Goal: Task Accomplishment & Management: Complete application form

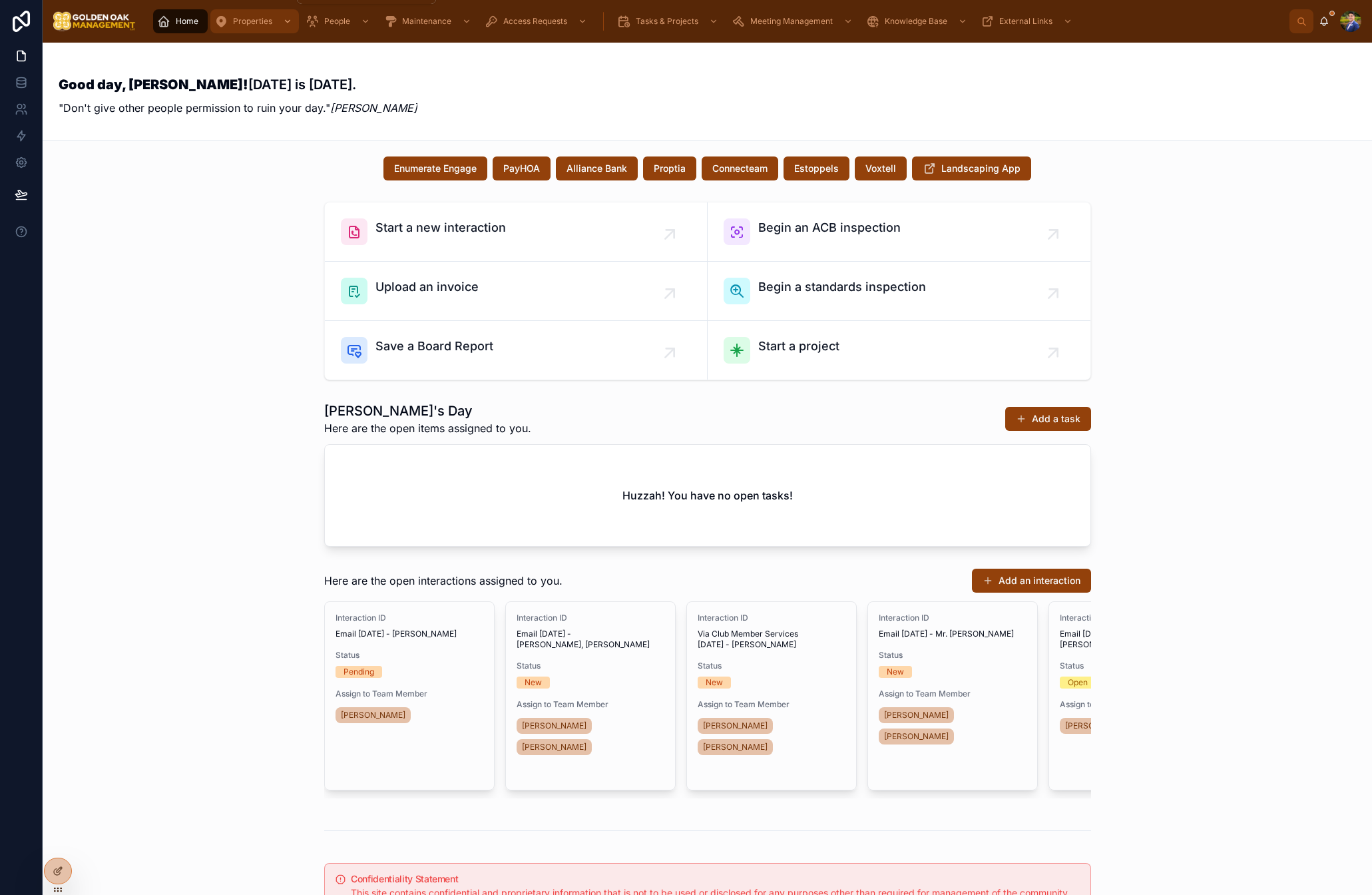
click at [243, 30] on div "Properties" at bounding box center [255, 21] width 80 height 21
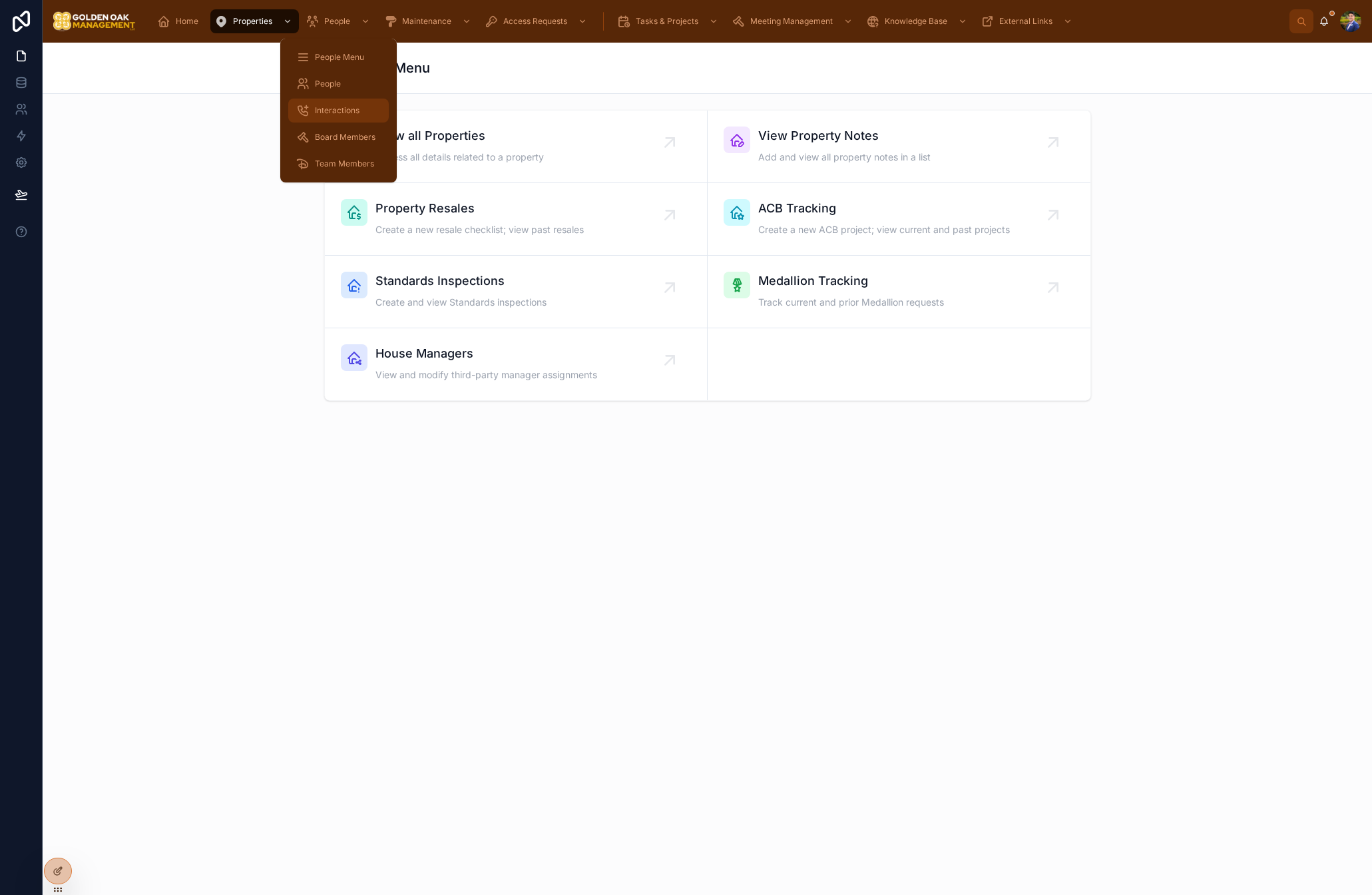
click at [330, 106] on span "Interactions" at bounding box center [337, 110] width 44 height 11
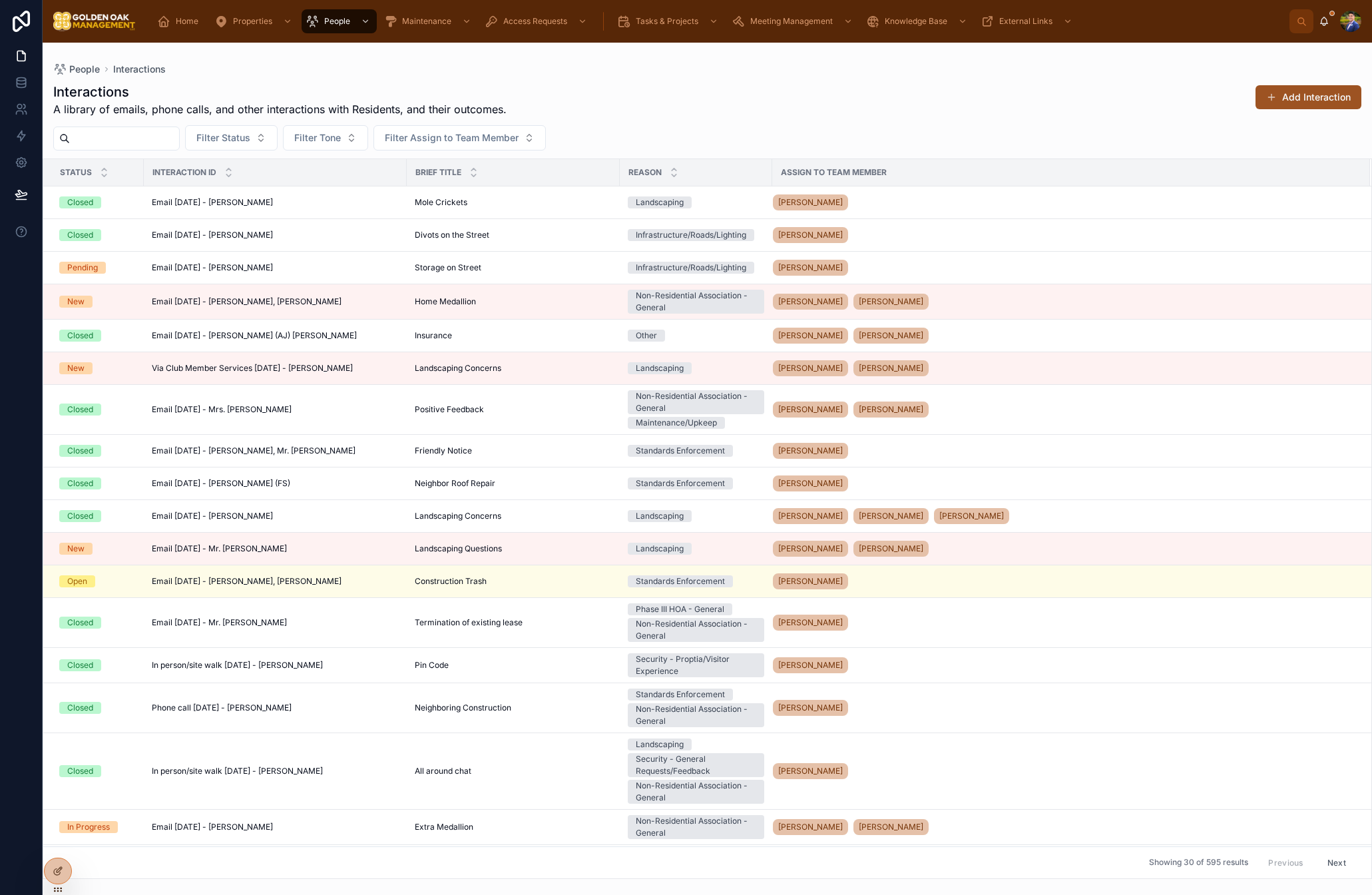
click at [1304, 97] on button "Add Interaction" at bounding box center [1308, 97] width 106 height 24
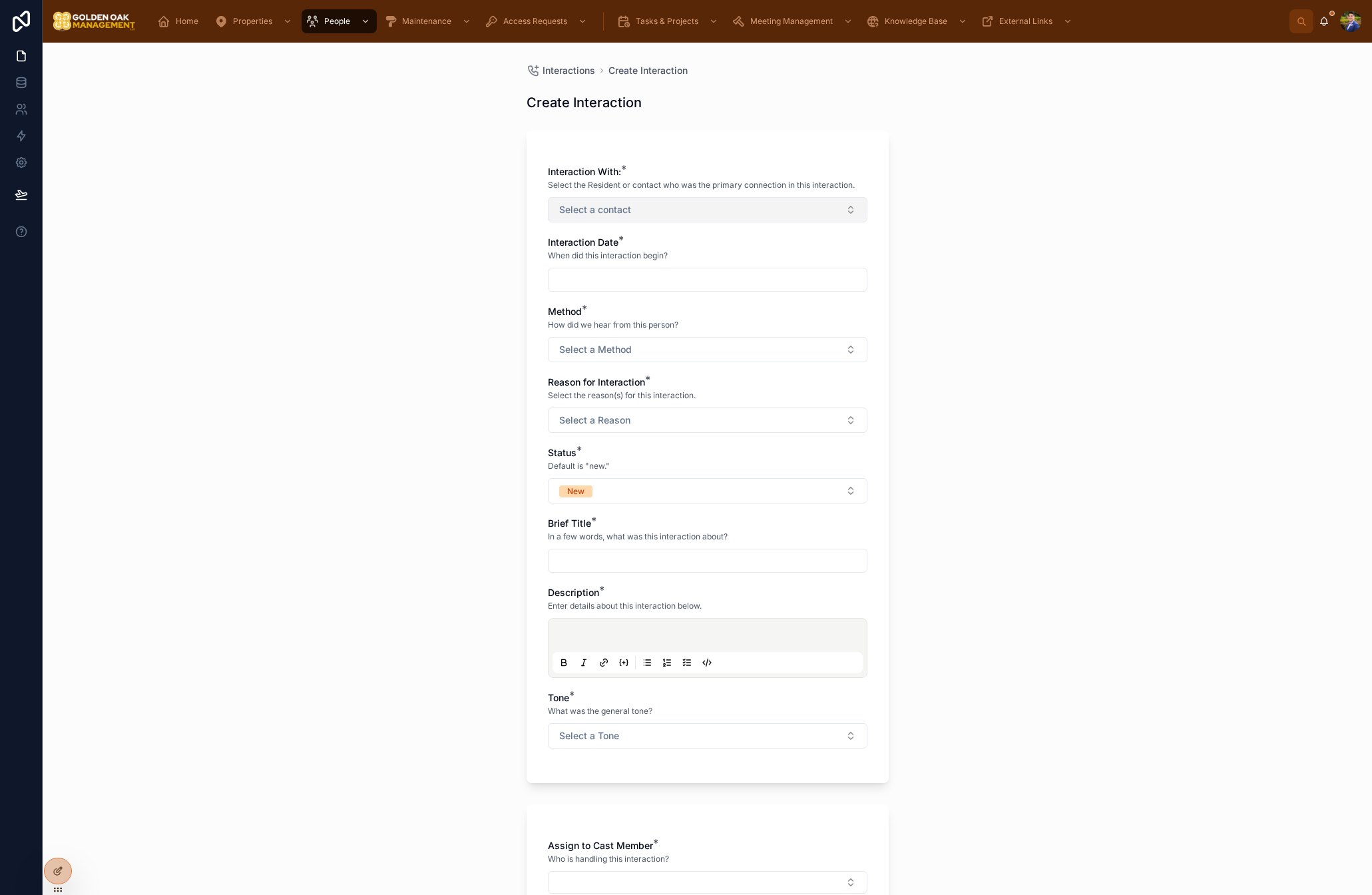
click at [666, 214] on button "Select a contact" at bounding box center [707, 210] width 320 height 25
type input "*****"
click at [634, 262] on div "[PERSON_NAME]" at bounding box center [707, 264] width 313 height 21
click at [435, 313] on div "Interactions Create Interaction Create Interaction Interaction With: * Select t…" at bounding box center [707, 469] width 1330 height 853
click at [577, 289] on input "text" at bounding box center [707, 281] width 318 height 18
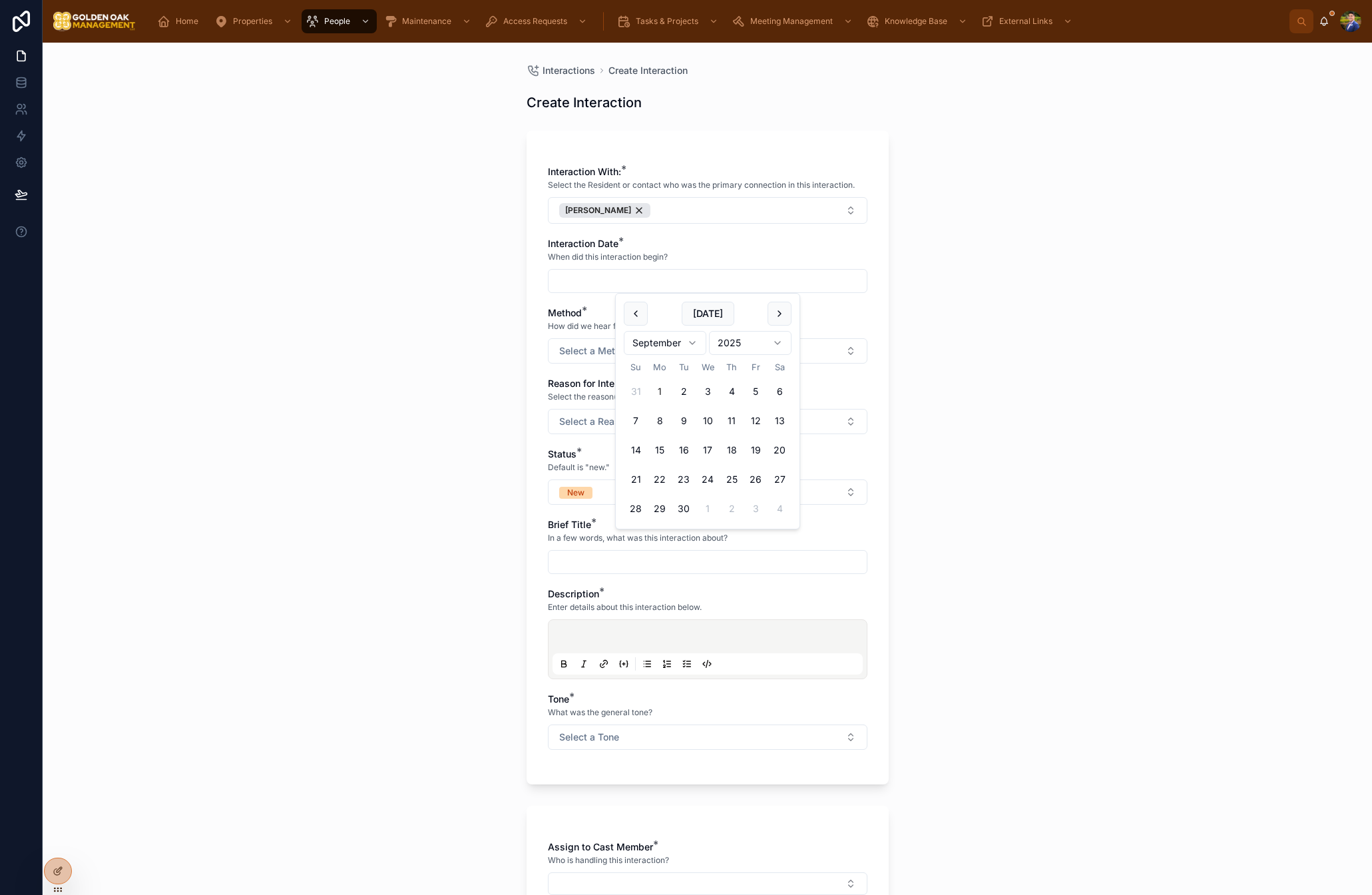
click at [663, 394] on button "1" at bounding box center [660, 392] width 24 height 24
type input "********"
drag, startPoint x: 483, startPoint y: 380, endPoint x: 608, endPoint y: 356, distance: 127.3
click at [485, 380] on div "Interactions Create Interaction Create Interaction Interaction With: * Select t…" at bounding box center [707, 469] width 1330 height 853
click at [613, 353] on span "Select a Method" at bounding box center [596, 351] width 73 height 13
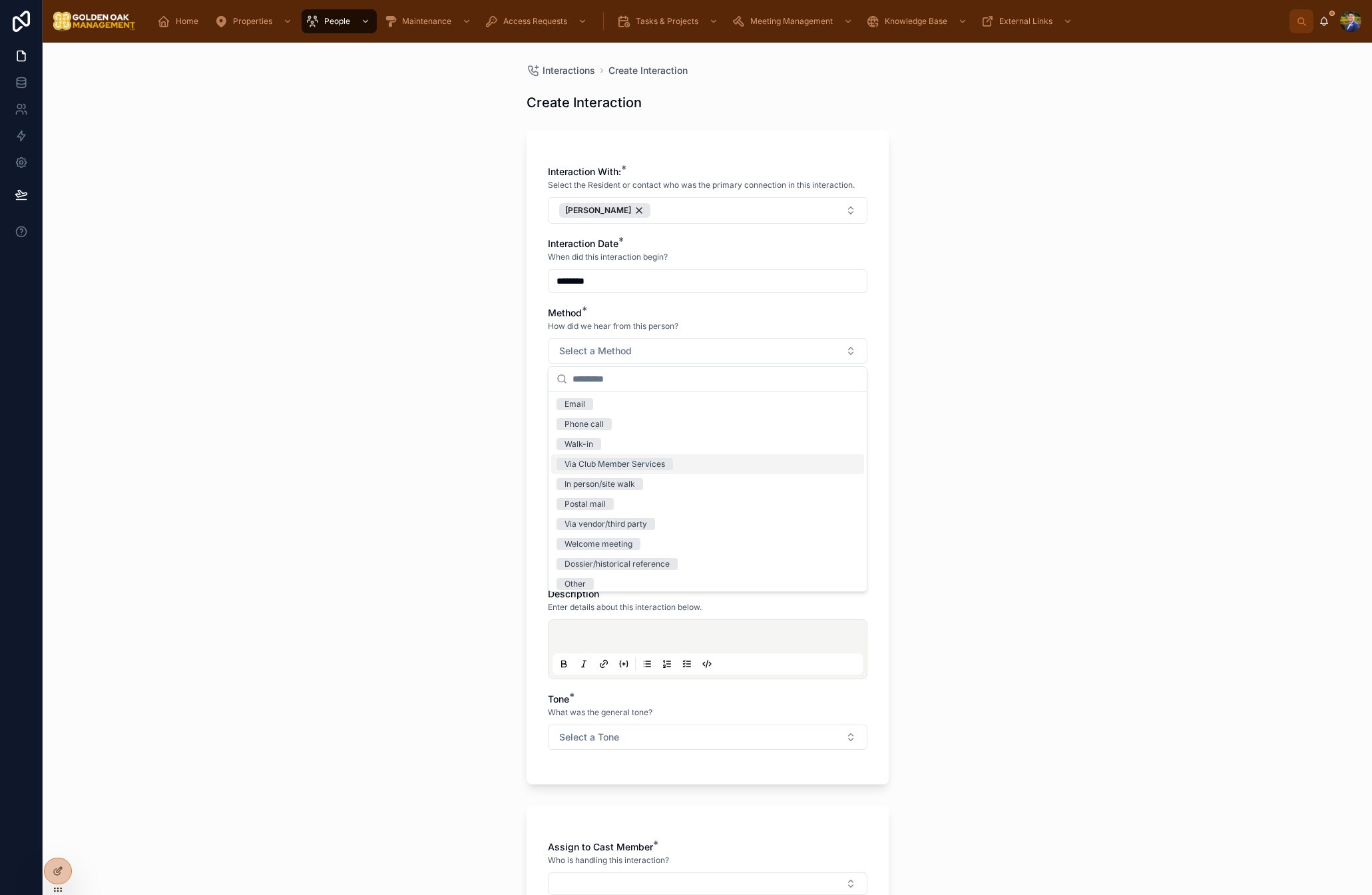
drag, startPoint x: 645, startPoint y: 462, endPoint x: 483, endPoint y: 456, distance: 162.1
click at [645, 462] on div "Via Club Member Services" at bounding box center [615, 464] width 100 height 12
drag, startPoint x: 437, startPoint y: 452, endPoint x: 584, endPoint y: 416, distance: 151.3
click at [439, 452] on div "Interactions Create Interaction Create Interaction Interaction With: * Select t…" at bounding box center [707, 469] width 1330 height 853
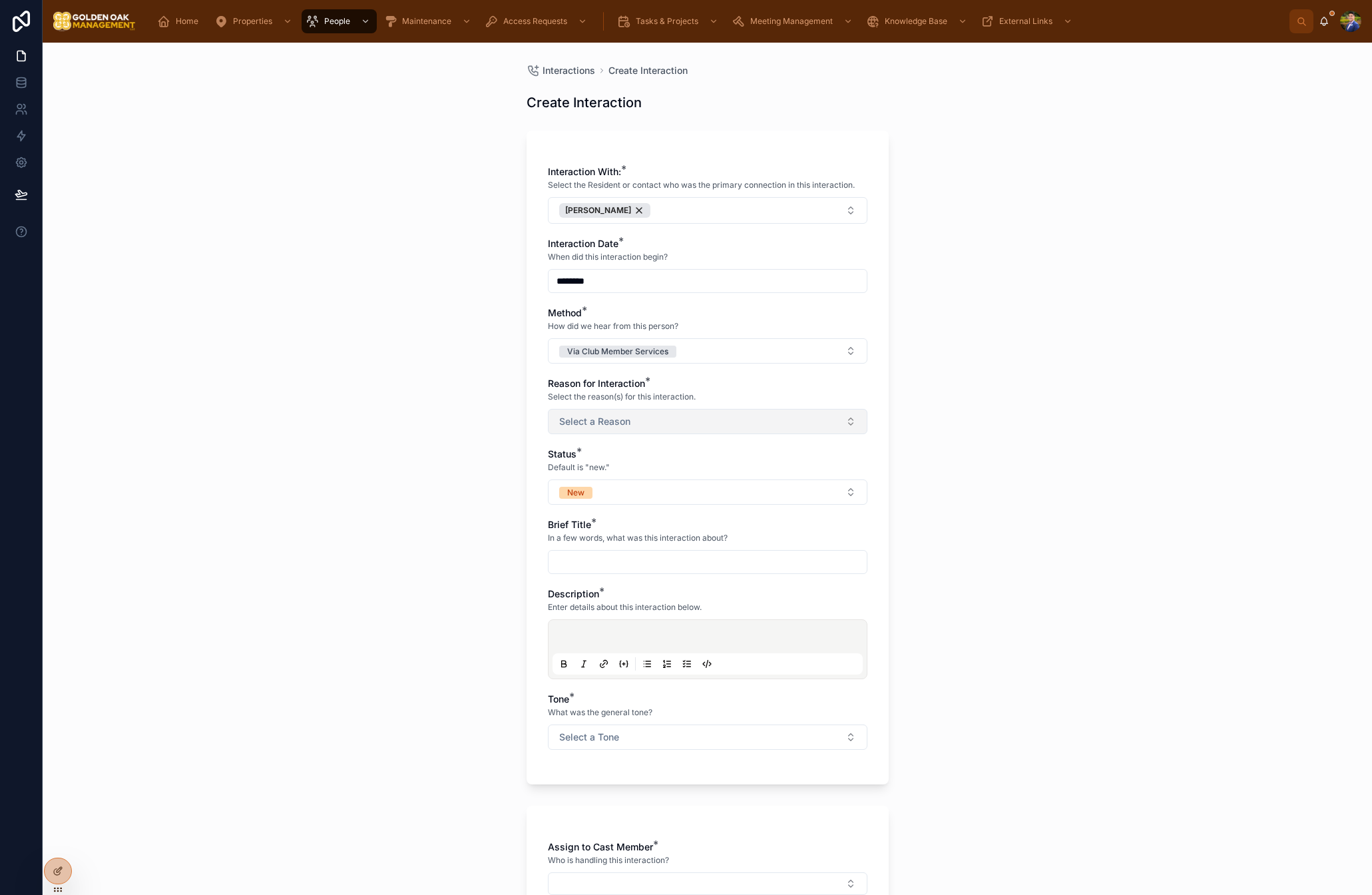
click at [608, 415] on span "Select a Reason" at bounding box center [595, 421] width 71 height 13
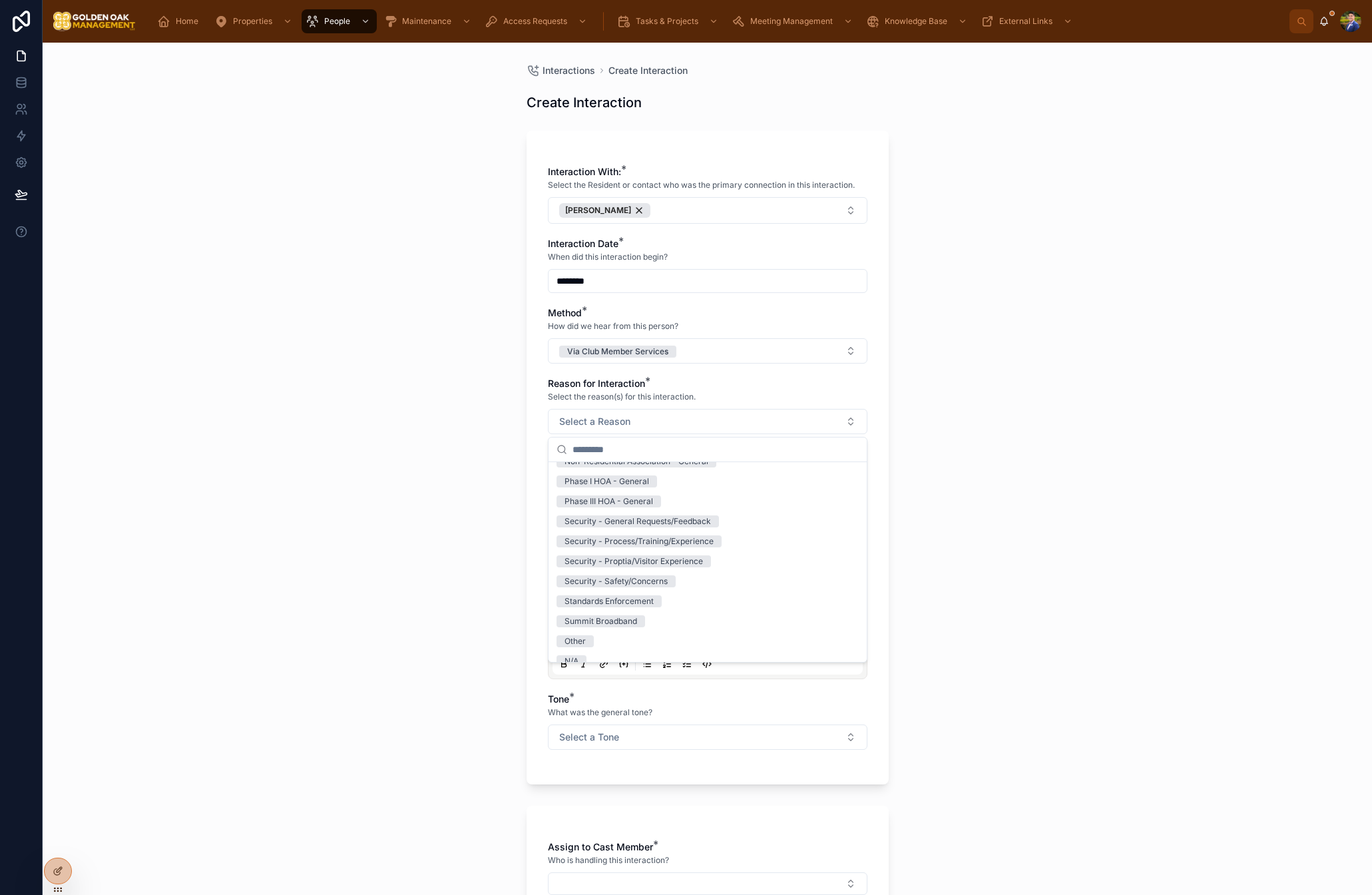
scroll to position [205, 0]
click at [672, 556] on div "Security - Proptia/Visitor Experience" at bounding box center [707, 549] width 313 height 20
drag, startPoint x: 435, startPoint y: 527, endPoint x: 509, endPoint y: 510, distance: 75.9
click at [435, 527] on div "Interactions Create Interaction Create Interaction Interaction With: * Select t…" at bounding box center [707, 469] width 1330 height 853
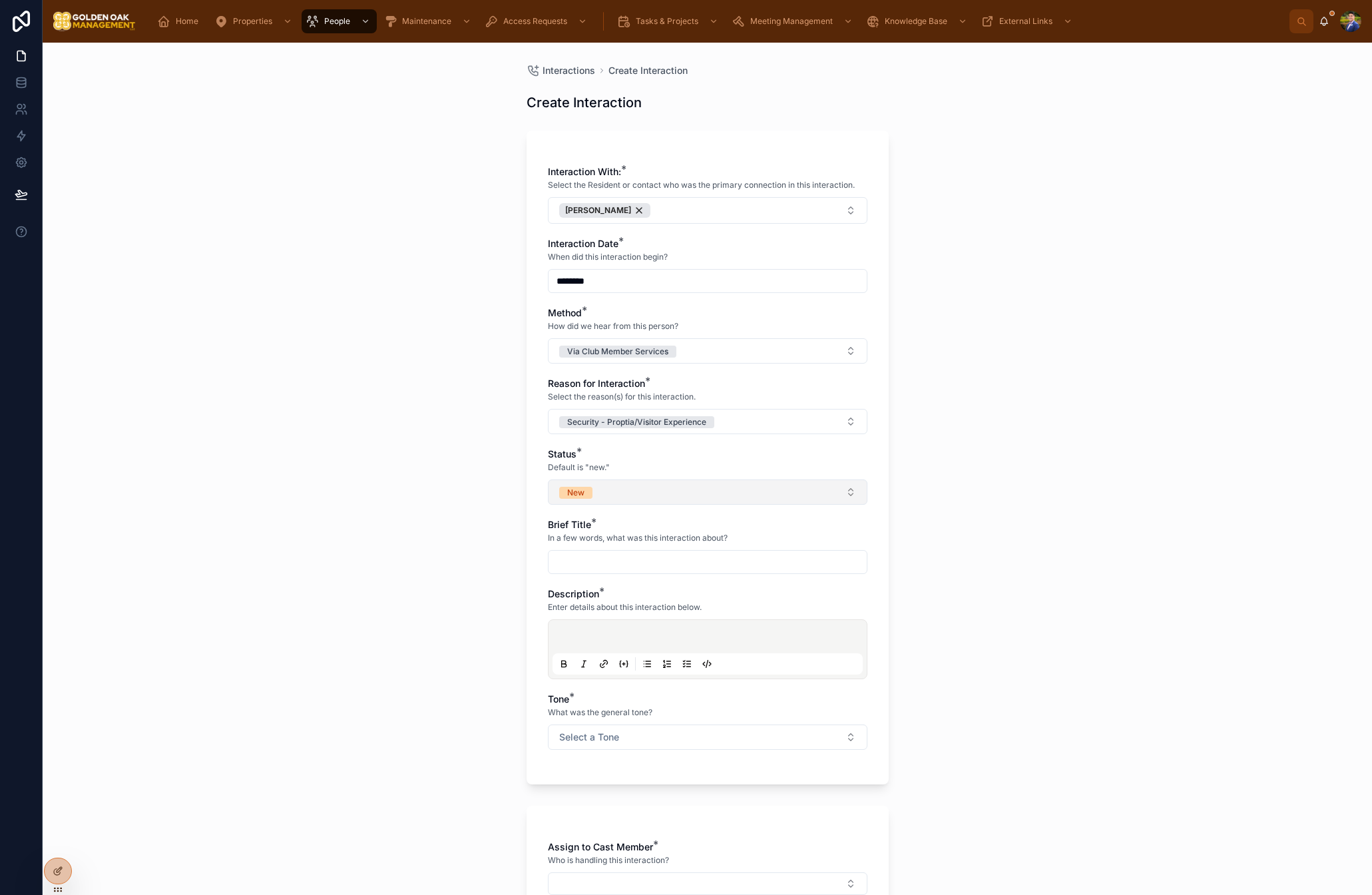
click at [597, 503] on button "New" at bounding box center [707, 492] width 320 height 25
click at [593, 621] on span "Closed" at bounding box center [577, 625] width 42 height 12
click at [626, 567] on input "text" at bounding box center [707, 562] width 318 height 18
click at [612, 635] on p at bounding box center [711, 638] width 311 height 13
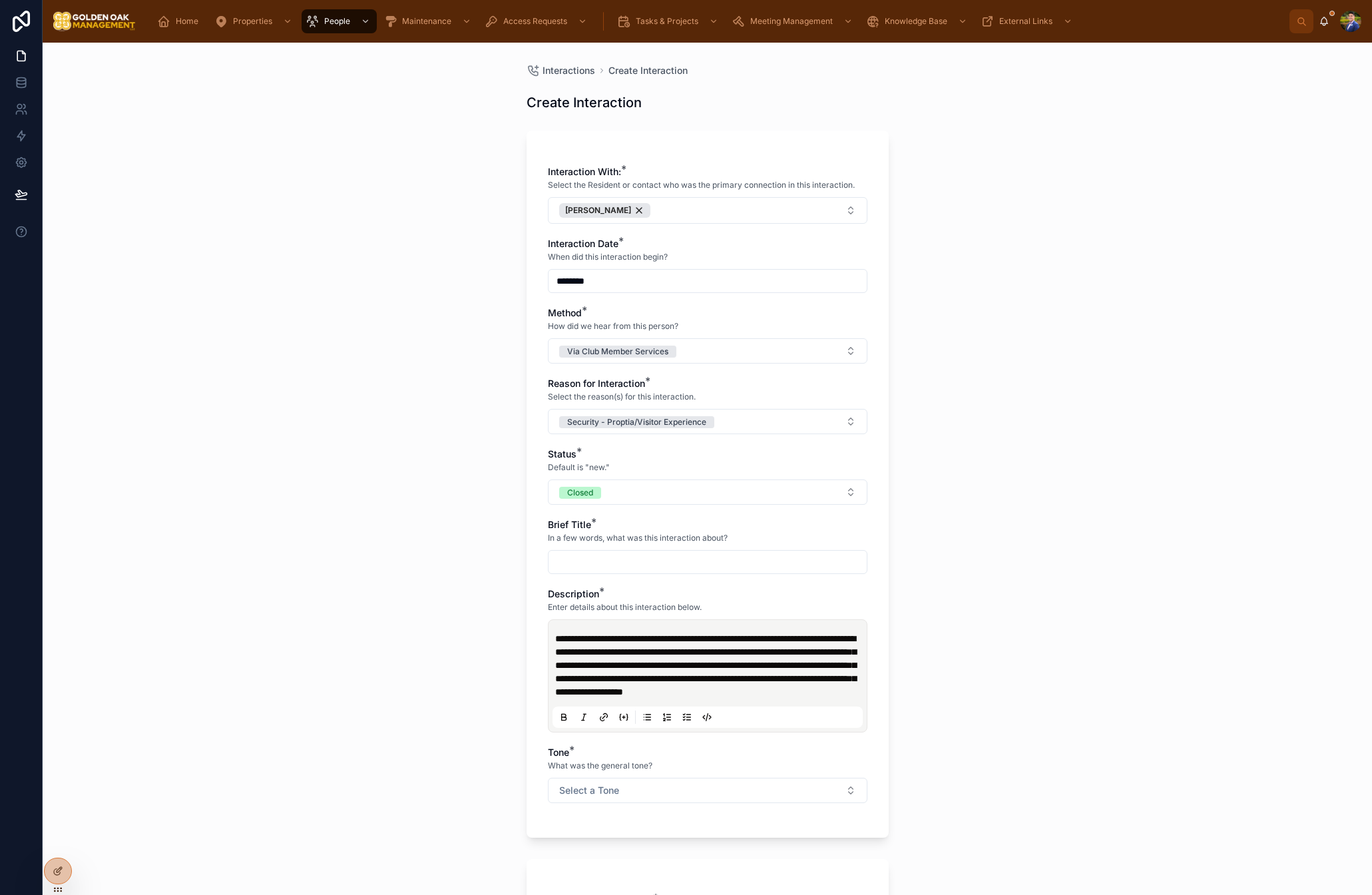
click at [615, 557] on input "text" at bounding box center [707, 562] width 318 height 18
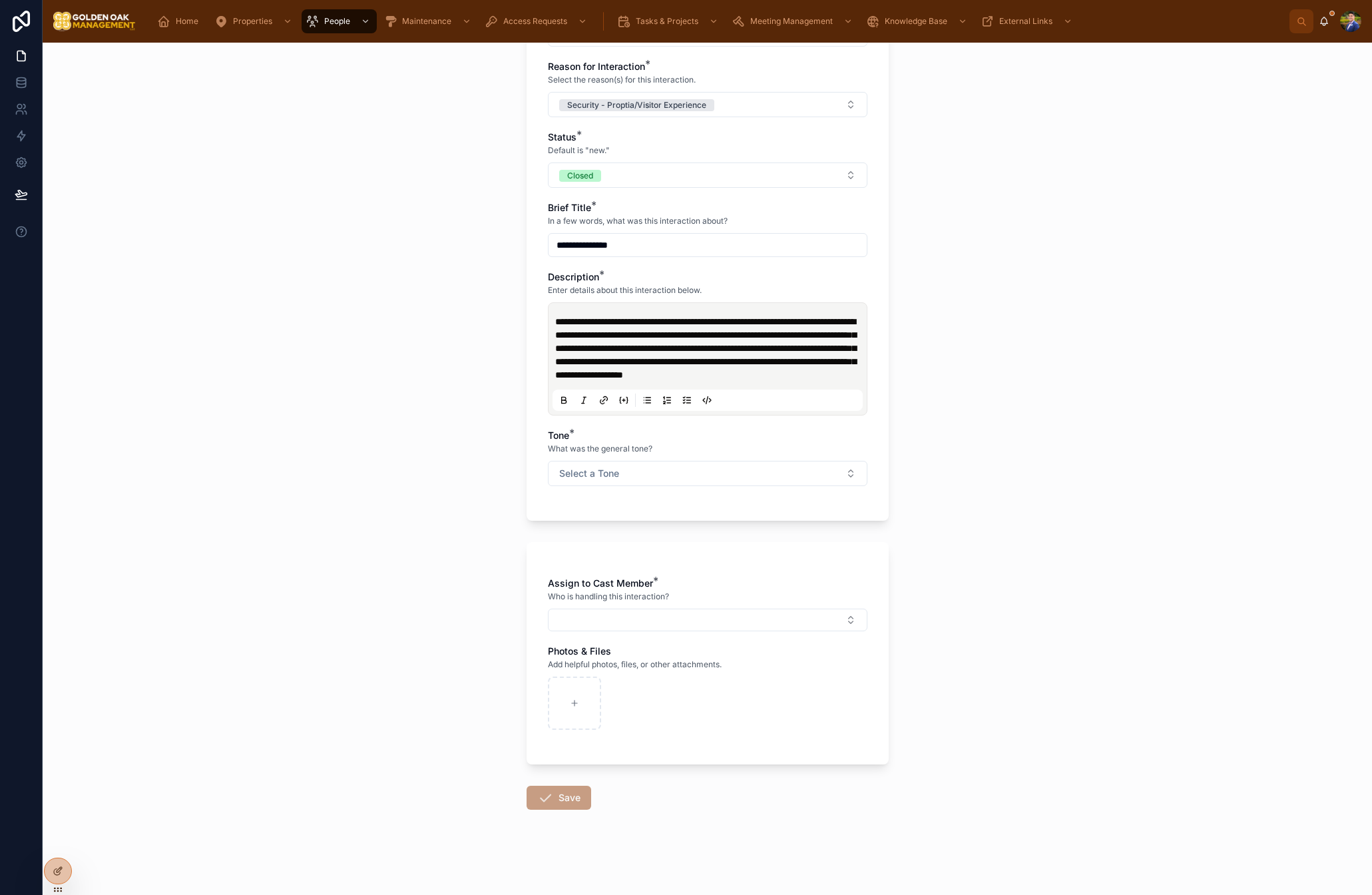
scroll to position [330, 0]
type input "**********"
click at [574, 466] on button "Select a Tone" at bounding box center [707, 474] width 320 height 25
click at [603, 559] on div "Negative/Complaint" at bounding box center [707, 567] width 313 height 20
click at [606, 610] on button "Select Button" at bounding box center [707, 620] width 320 height 23
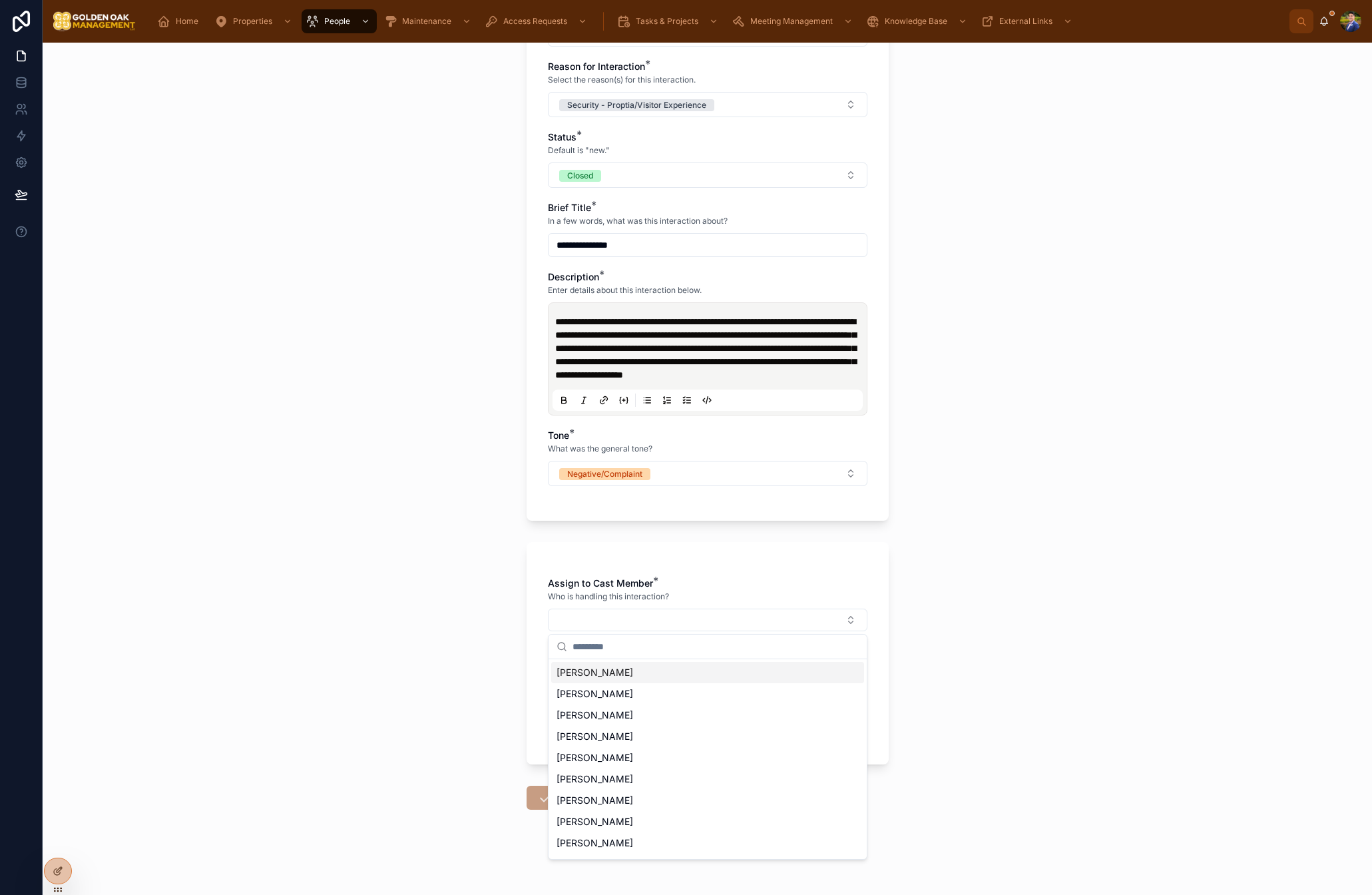
click at [614, 671] on span "[PERSON_NAME]" at bounding box center [595, 672] width 76 height 13
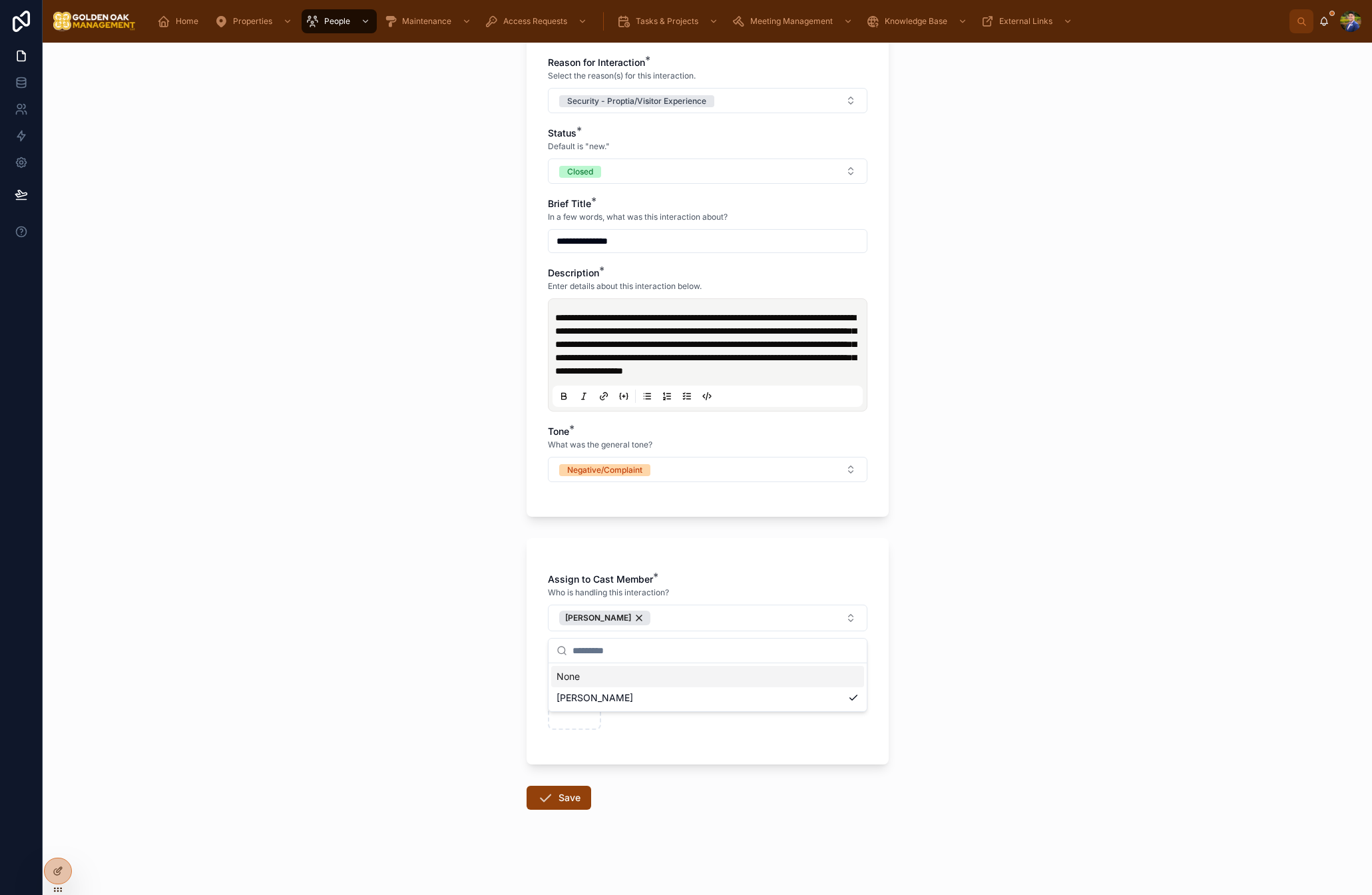
click at [420, 646] on div "**********" at bounding box center [707, 469] width 1330 height 853
click at [559, 807] on button "Save" at bounding box center [559, 798] width 65 height 24
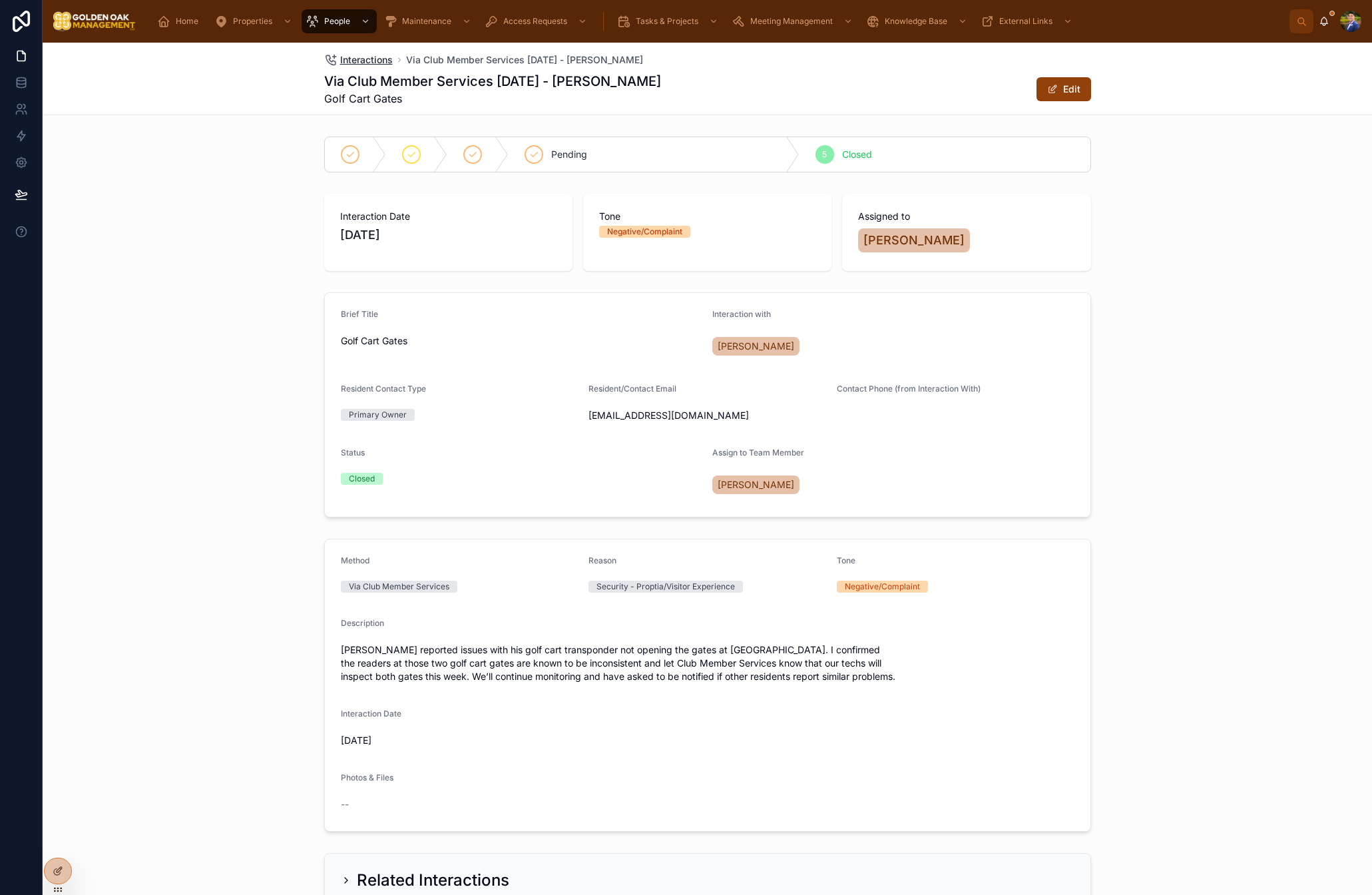
click at [361, 61] on span "Interactions" at bounding box center [366, 59] width 53 height 13
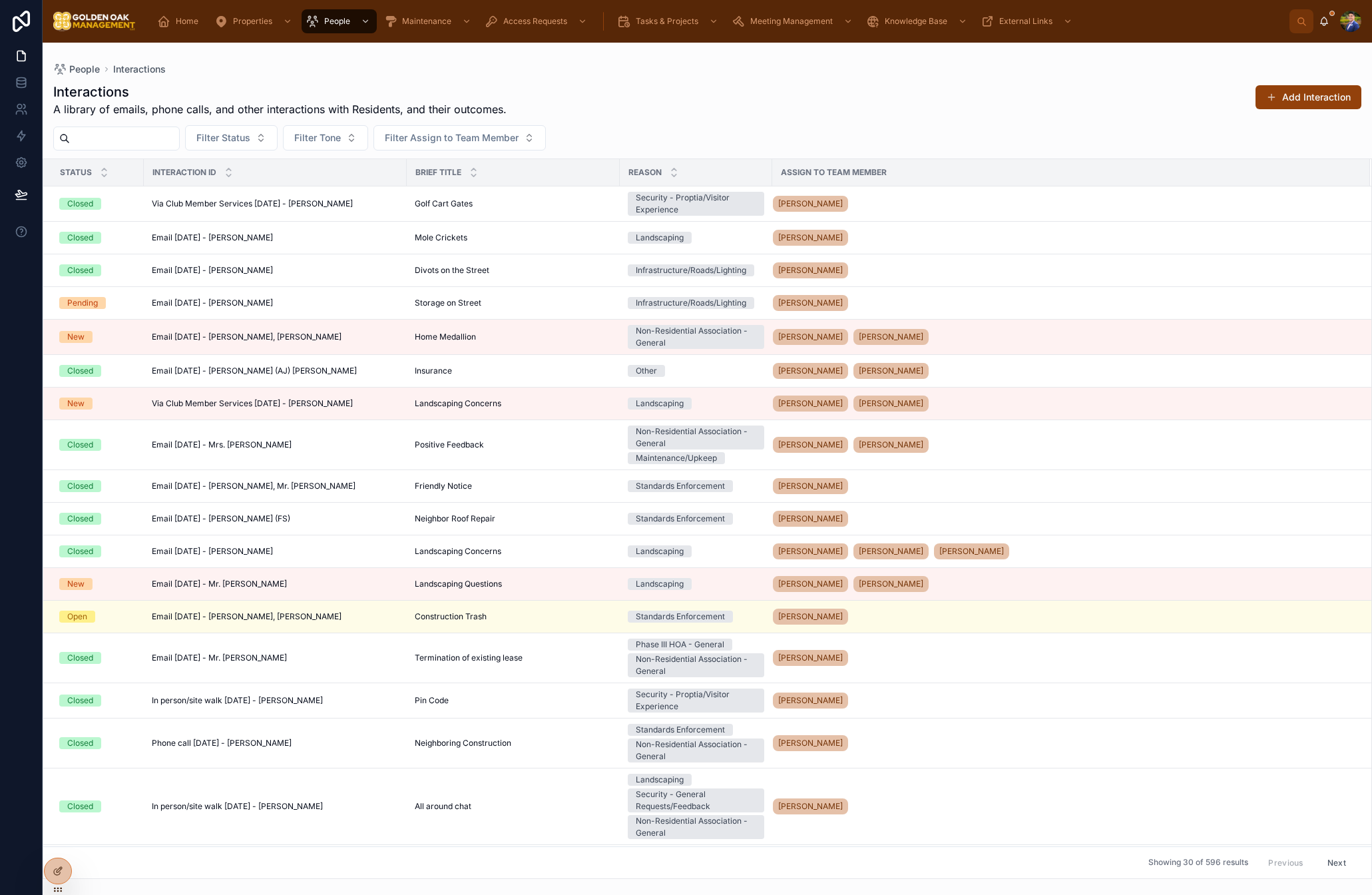
click at [1310, 101] on button "Add Interaction" at bounding box center [1308, 97] width 106 height 24
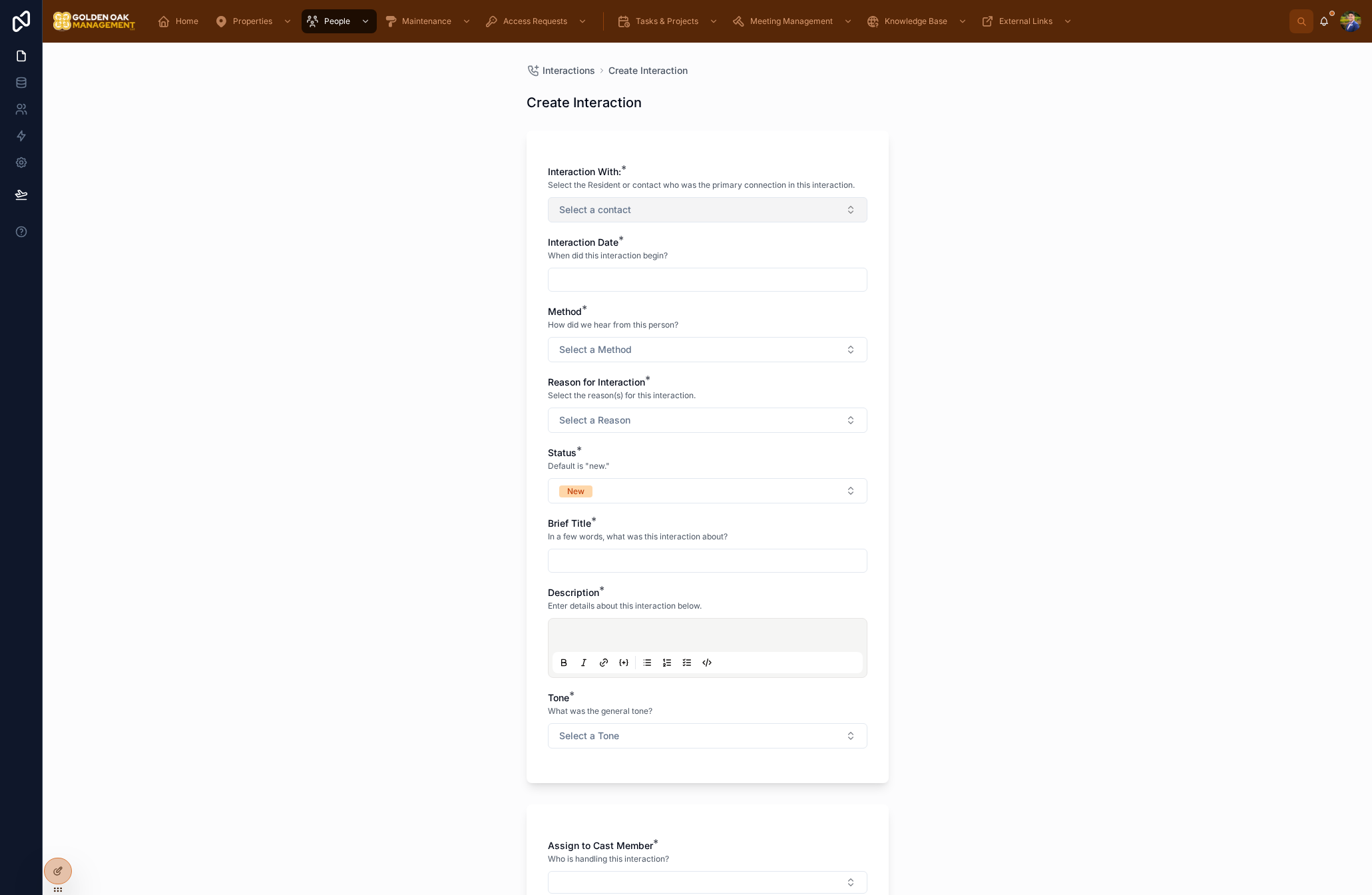
click at [630, 208] on span "Select a contact" at bounding box center [596, 210] width 72 height 13
type input "***"
click at [644, 264] on div "[PERSON_NAME]" at bounding box center [707, 264] width 313 height 21
click at [467, 332] on div "Interactions Create Interaction Create Interaction Interaction With: * Select t…" at bounding box center [707, 469] width 1330 height 853
click at [594, 284] on input "text" at bounding box center [707, 281] width 318 height 18
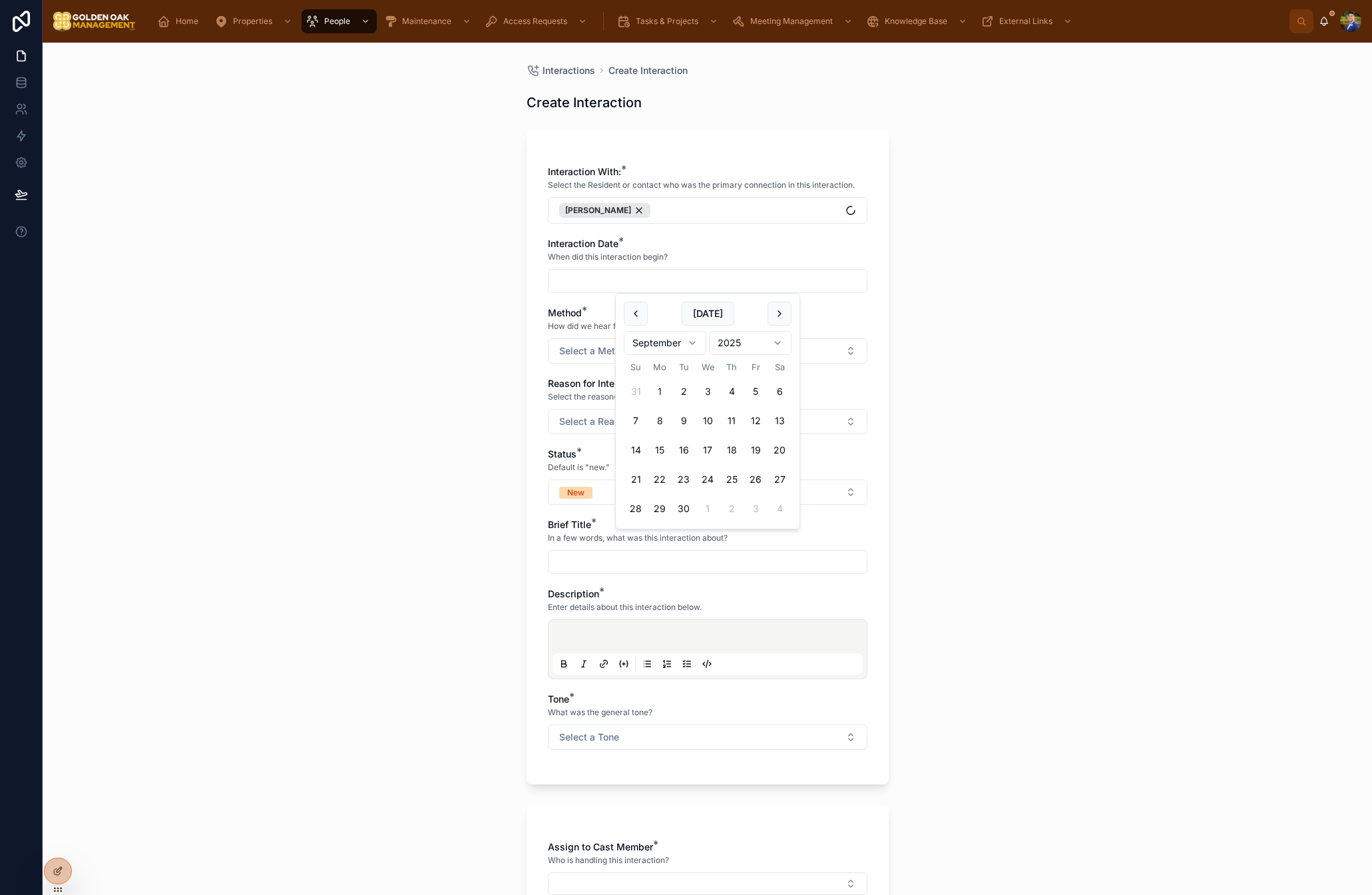
click at [658, 393] on button "1" at bounding box center [660, 392] width 24 height 24
type input "********"
click at [574, 357] on span "Select a Method" at bounding box center [596, 351] width 73 height 13
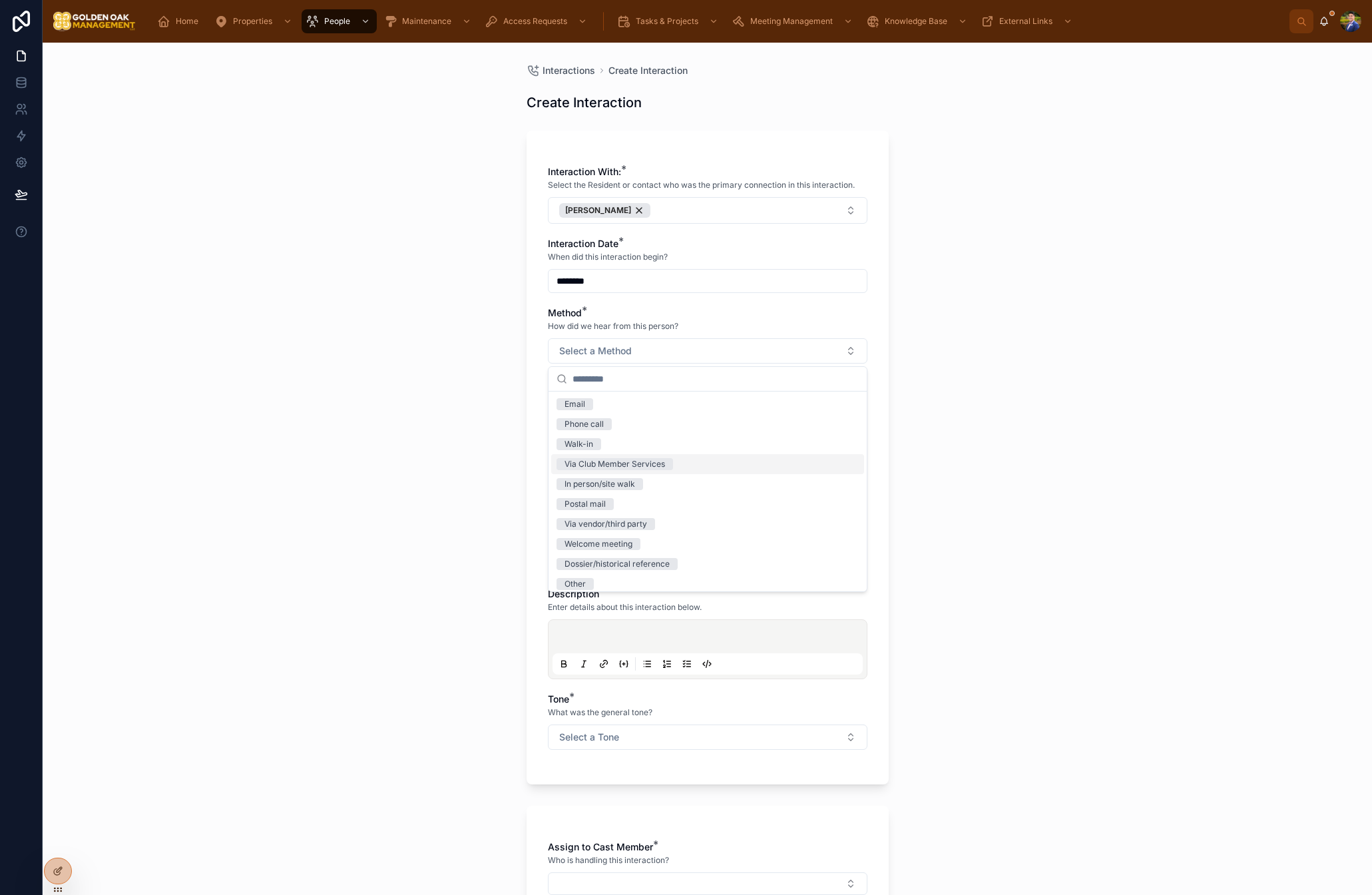
click at [623, 471] on div "Via Club Member Services" at bounding box center [707, 464] width 313 height 20
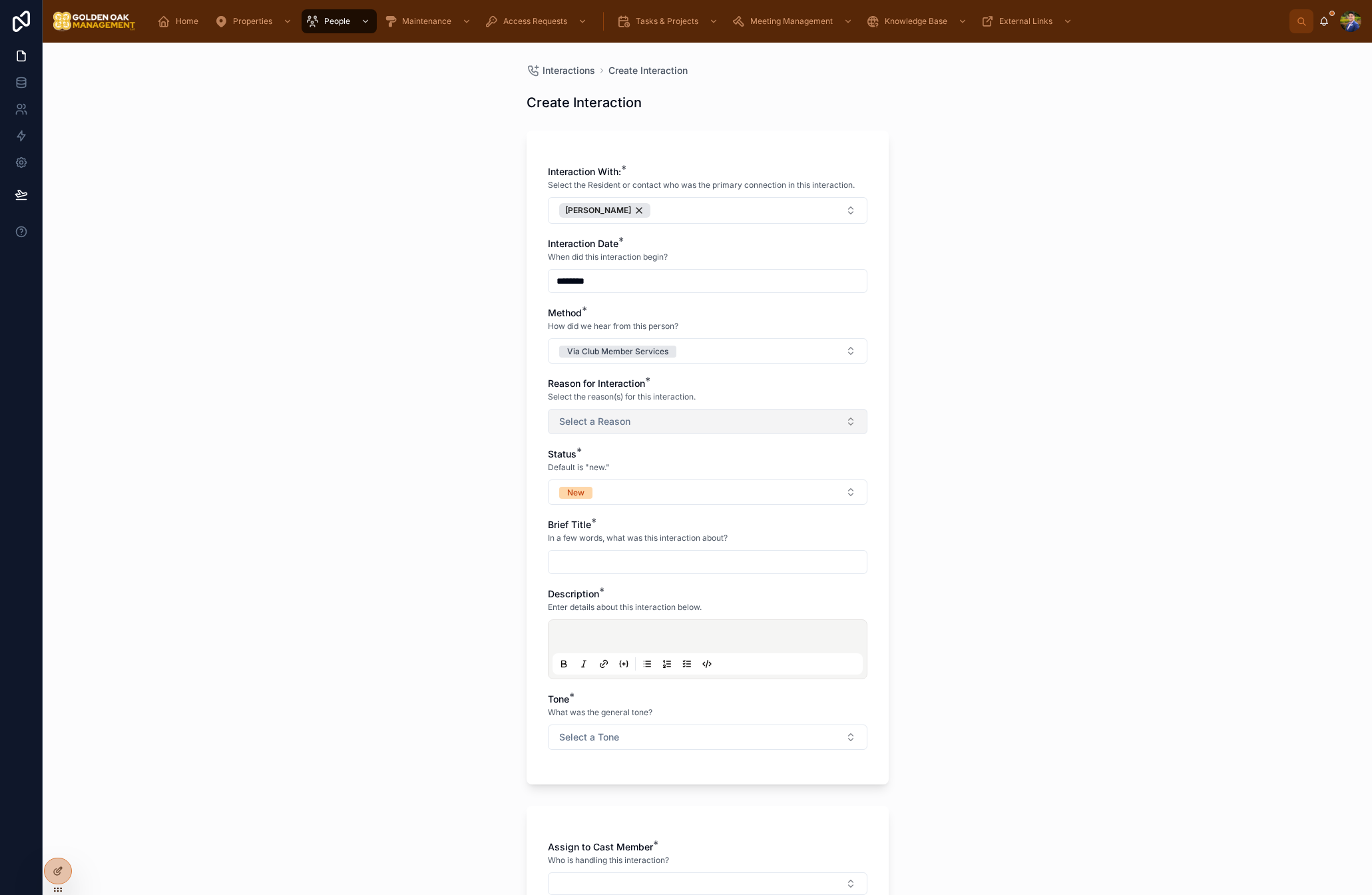
click at [648, 416] on button "Select a Reason" at bounding box center [707, 421] width 320 height 25
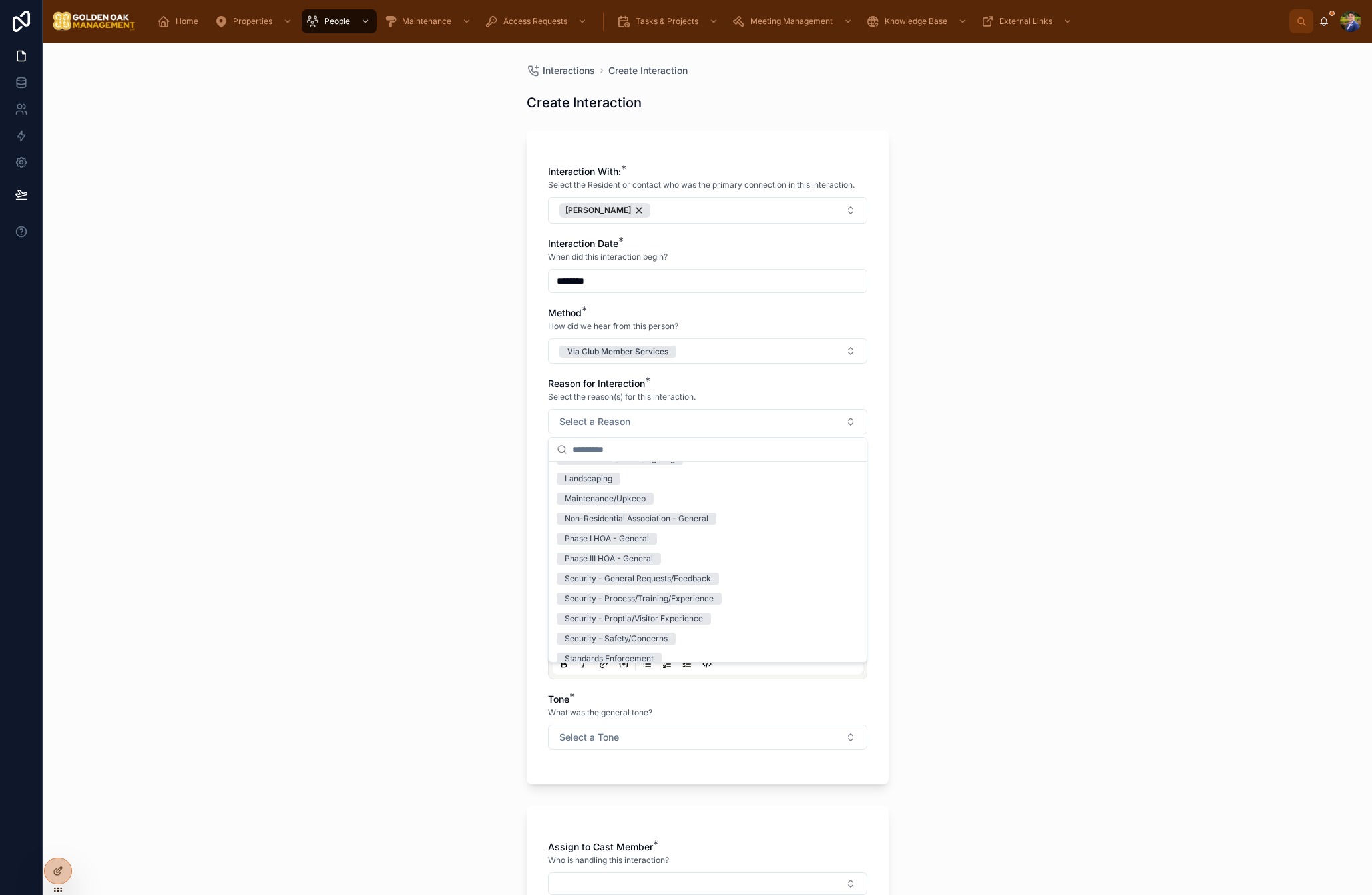
scroll to position [205, 0]
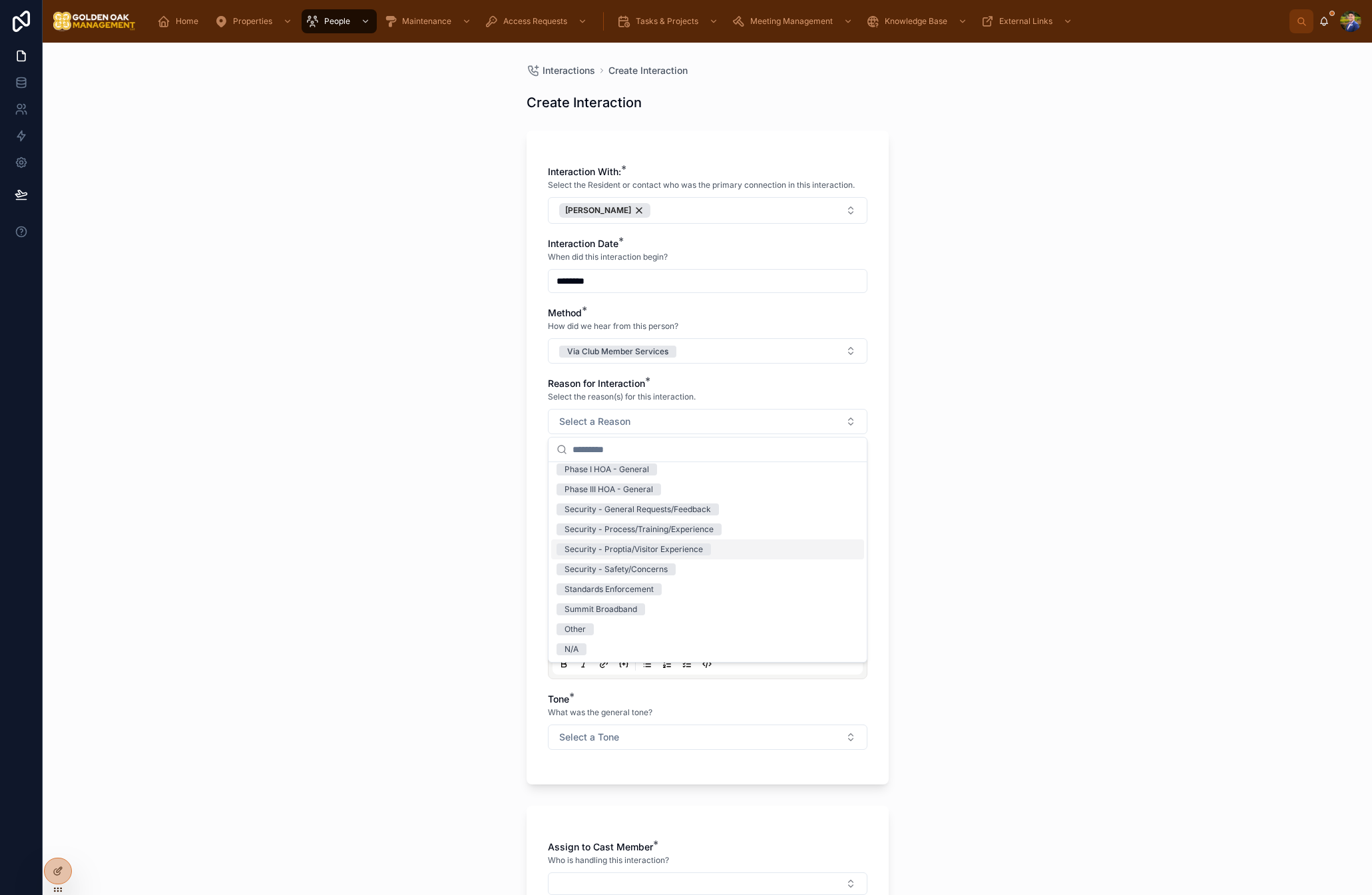
drag, startPoint x: 668, startPoint y: 549, endPoint x: 630, endPoint y: 545, distance: 38.2
click at [668, 549] on div "Security - Proptia/Visitor Experience" at bounding box center [634, 549] width 138 height 12
drag, startPoint x: 471, startPoint y: 501, endPoint x: 510, endPoint y: 498, distance: 39.1
click at [471, 501] on div "Interactions Create Interaction Create Interaction Interaction With: * Select t…" at bounding box center [707, 469] width 1330 height 853
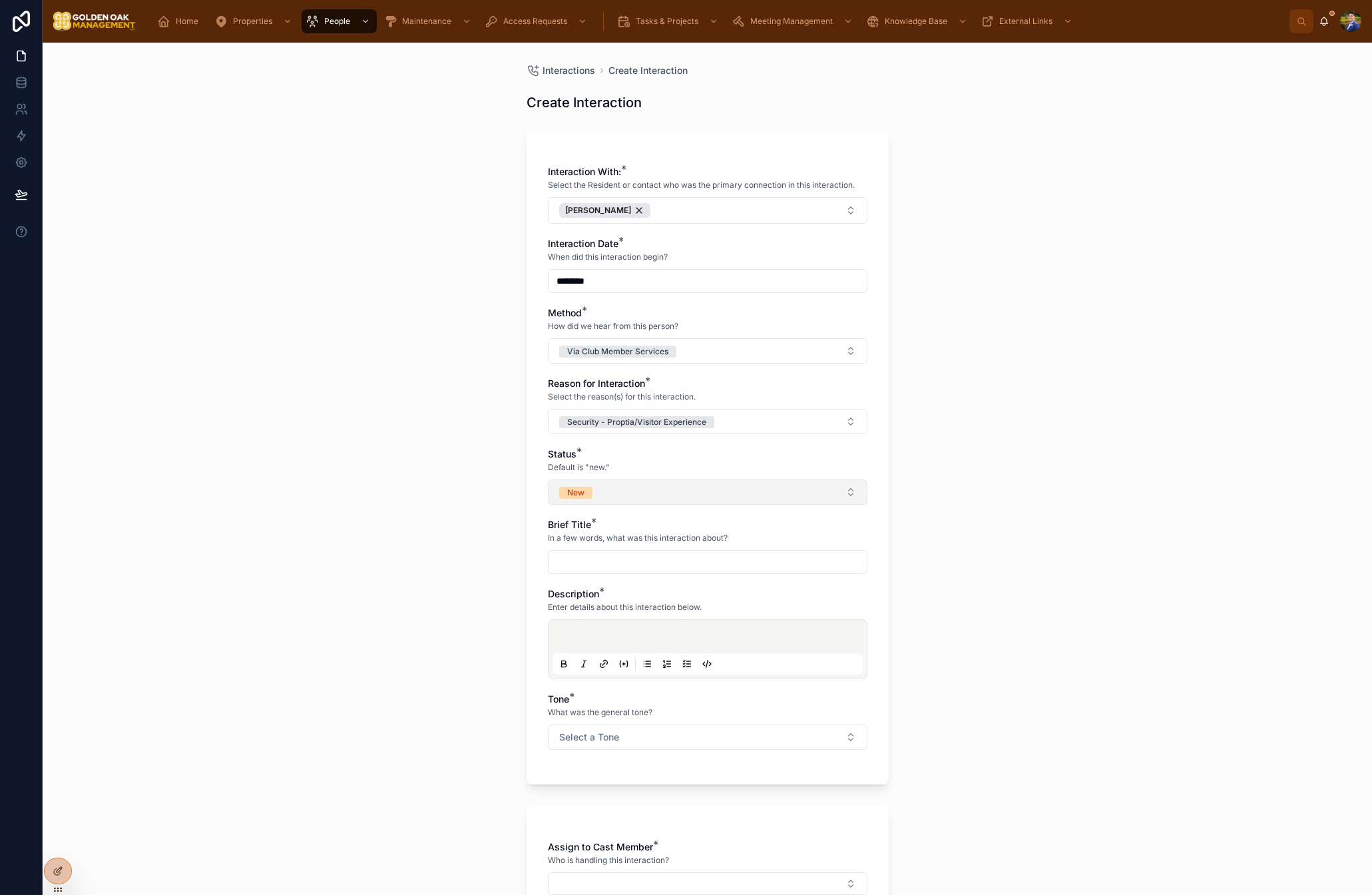
click at [613, 486] on button "New" at bounding box center [707, 492] width 320 height 25
click at [585, 623] on div "Closed" at bounding box center [577, 625] width 26 height 12
click at [619, 566] on input "text" at bounding box center [707, 562] width 318 height 18
type input "**********"
click at [610, 642] on p at bounding box center [711, 638] width 311 height 13
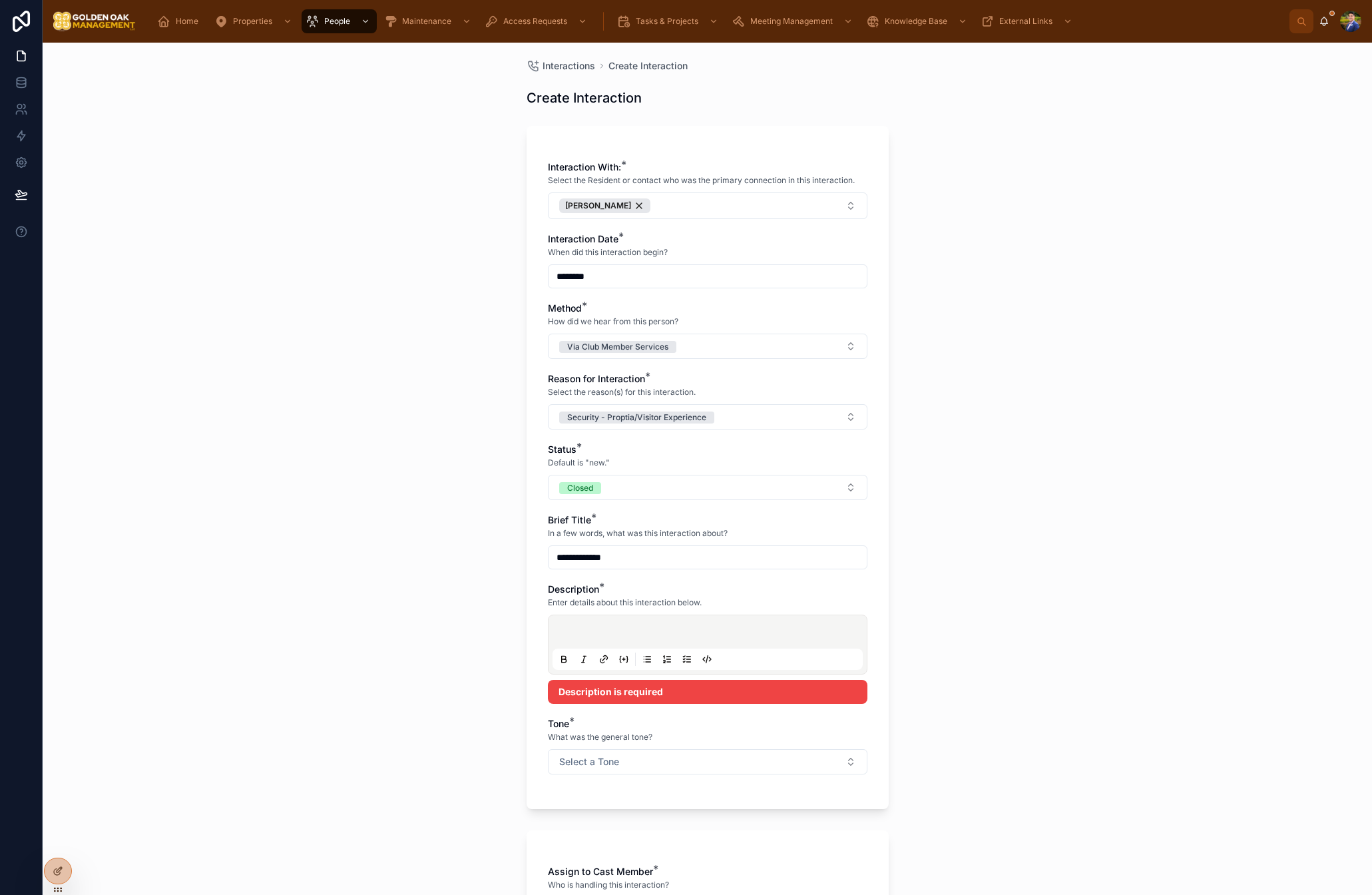
scroll to position [7, 0]
click at [603, 642] on div at bounding box center [708, 642] width 311 height 51
click at [654, 626] on p at bounding box center [711, 631] width 311 height 13
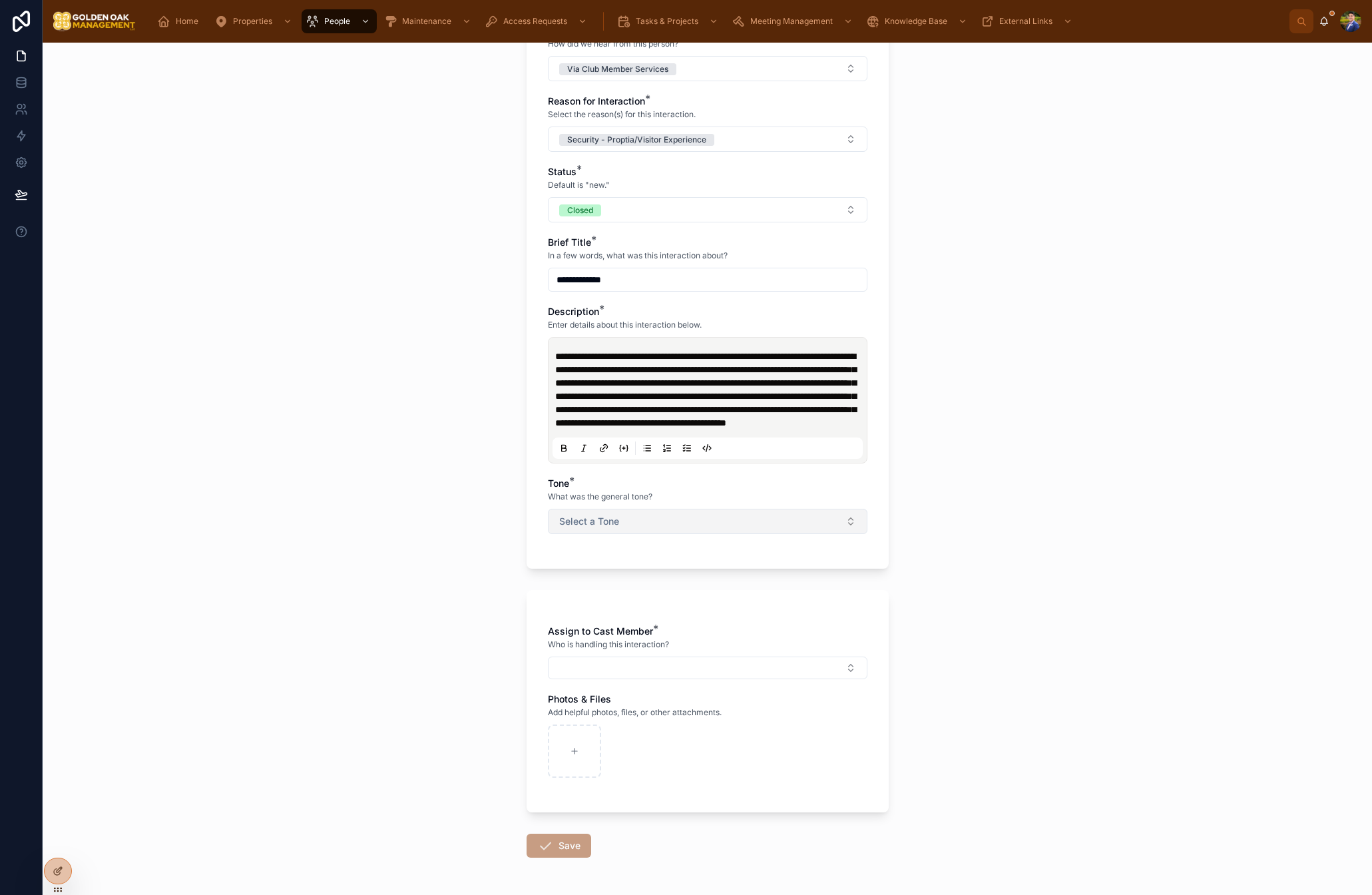
scroll to position [290, 0]
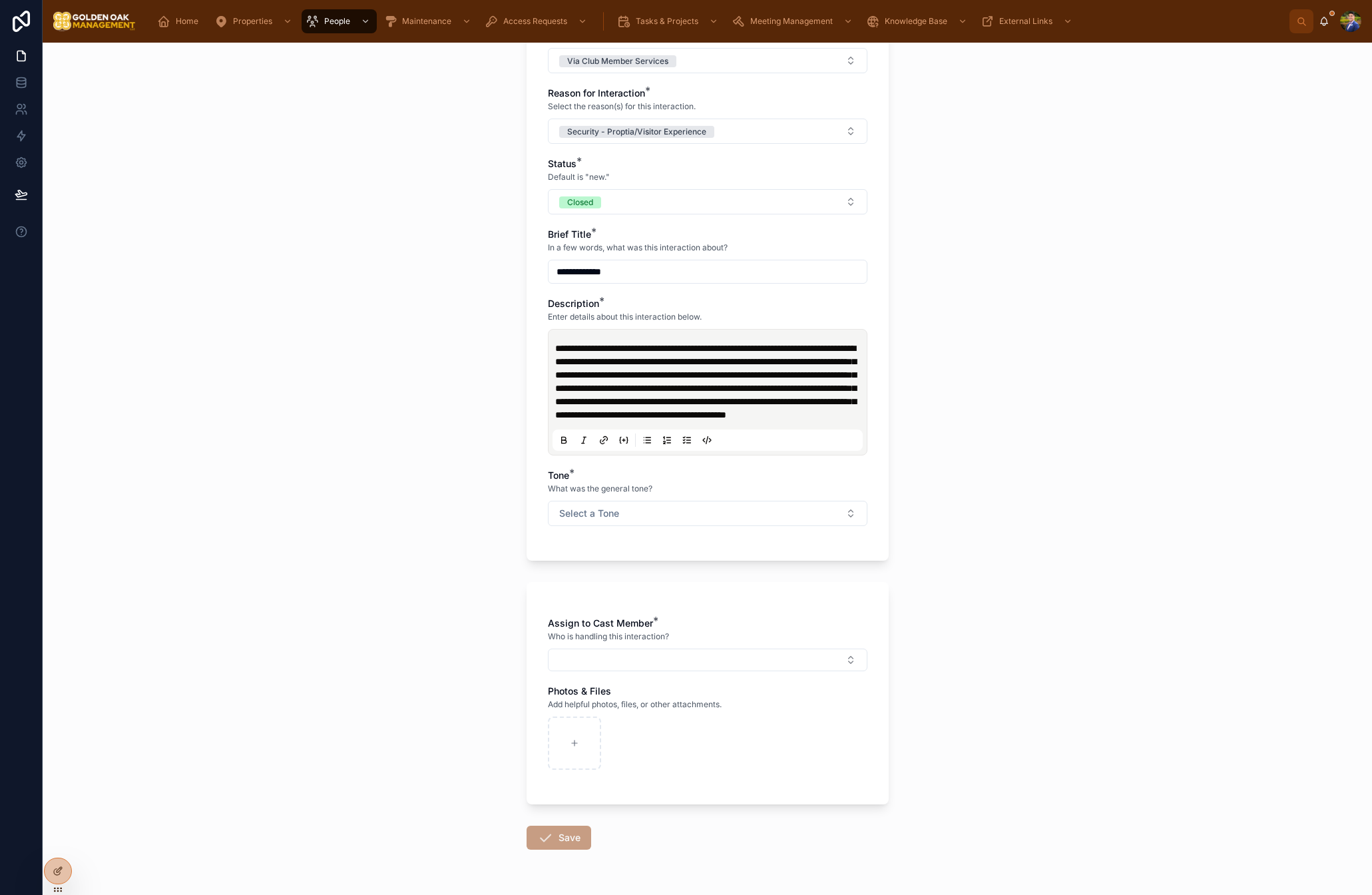
click at [644, 371] on span "**********" at bounding box center [706, 382] width 301 height 76
click at [655, 526] on button "Select a Tone" at bounding box center [707, 513] width 320 height 25
click at [598, 624] on div "Negative/Complaint" at bounding box center [707, 633] width 313 height 20
click at [645, 671] on div "Assign to Cast Member * Who is handling this interaction?" at bounding box center [707, 644] width 320 height 54
click at [651, 671] on button "Select Button" at bounding box center [707, 660] width 320 height 23
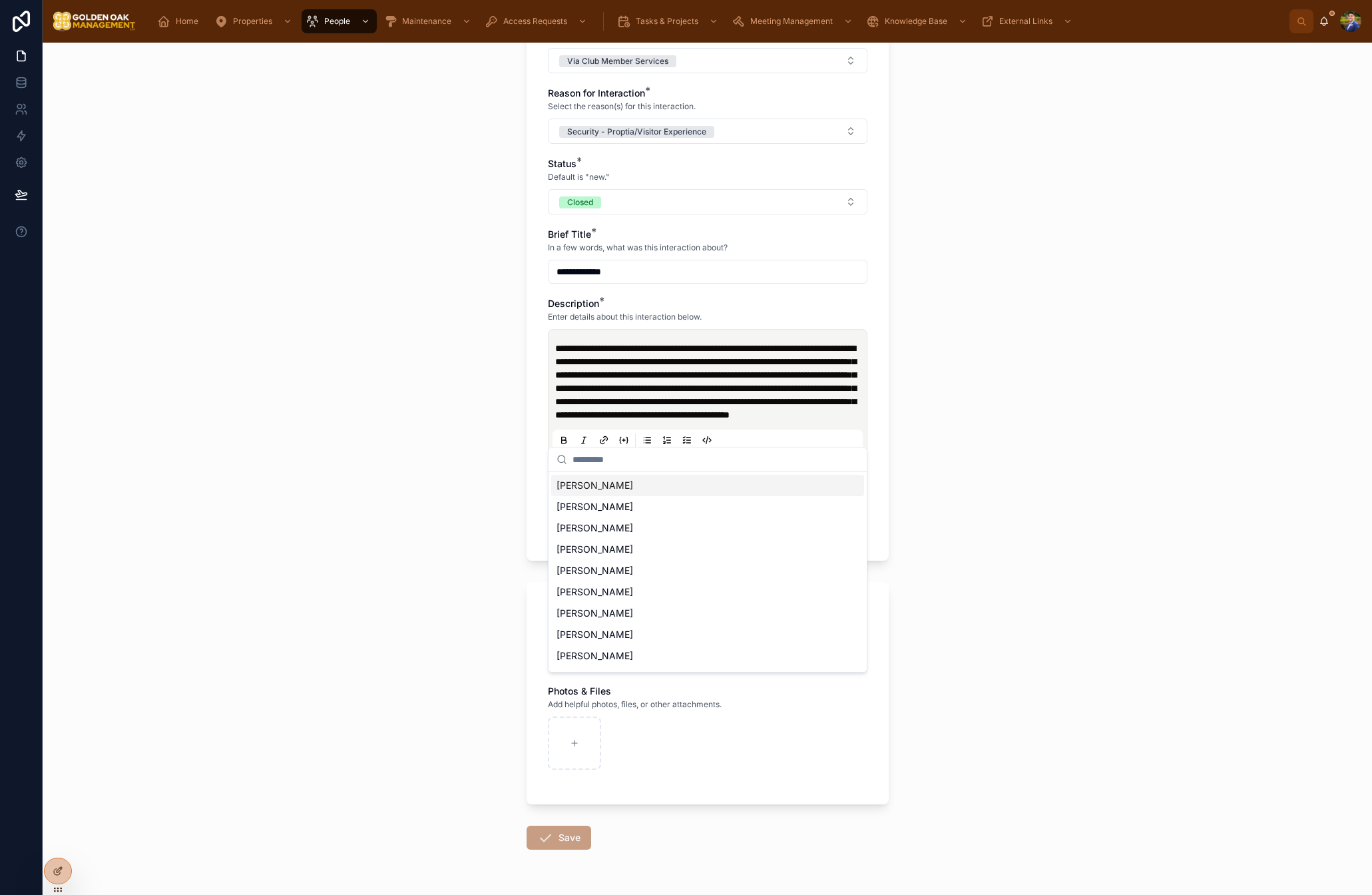
click at [602, 490] on span "[PERSON_NAME]" at bounding box center [595, 485] width 76 height 13
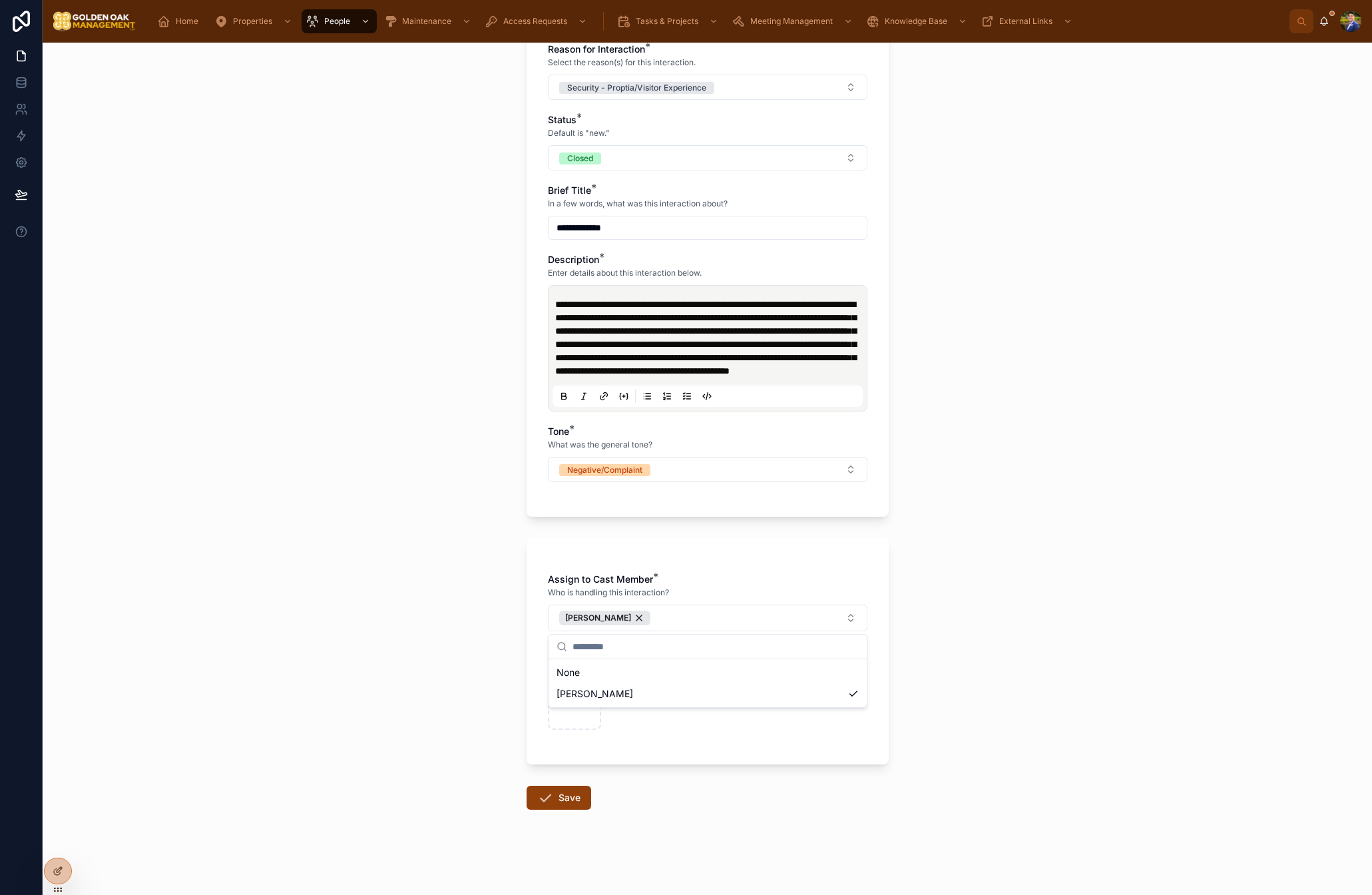
drag, startPoint x: 468, startPoint y: 766, endPoint x: 490, endPoint y: 765, distance: 22.0
click at [468, 766] on div "**********" at bounding box center [707, 469] width 1330 height 853
click at [540, 804] on icon at bounding box center [545, 798] width 16 height 16
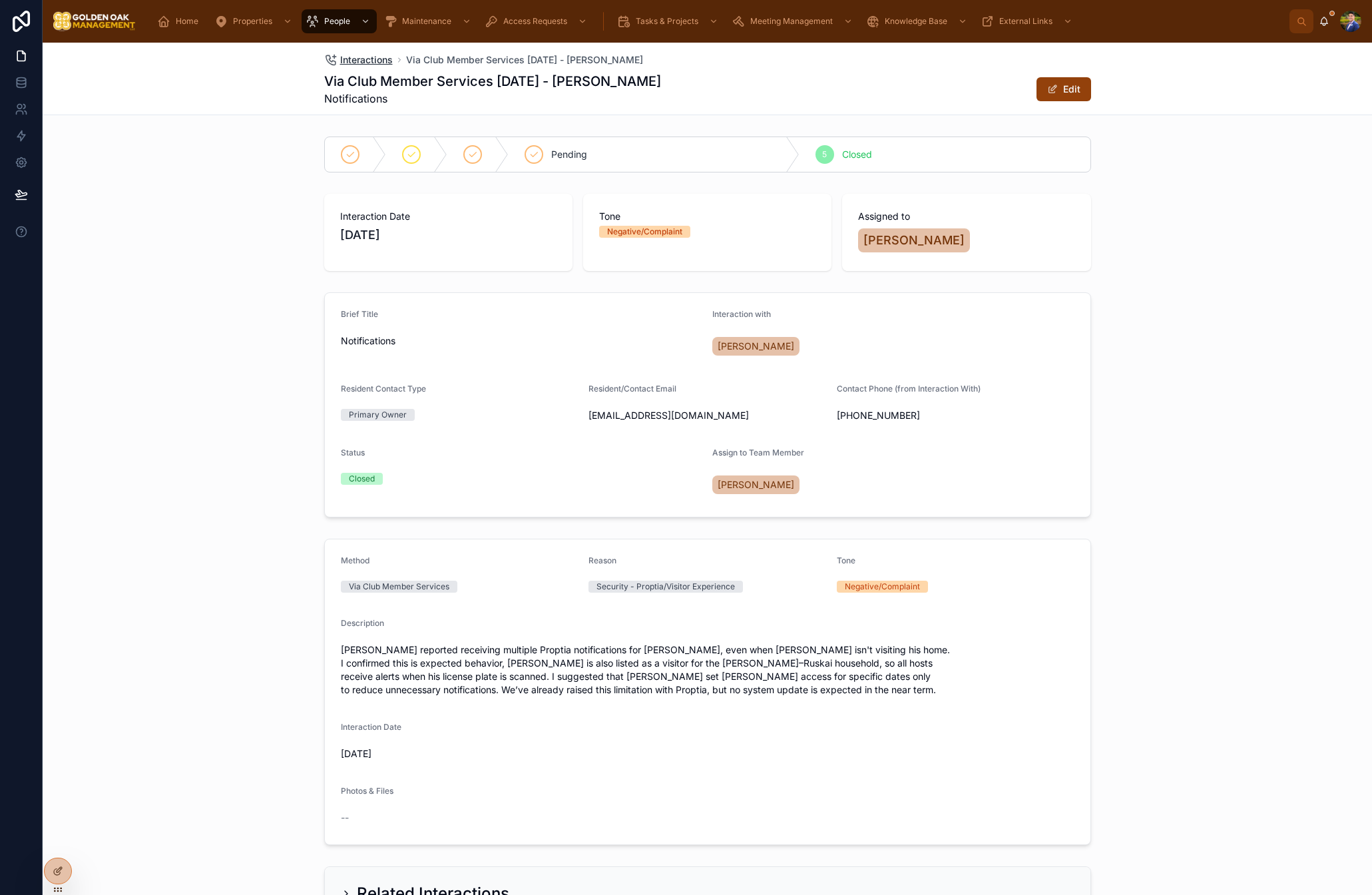
click at [357, 61] on span "Interactions" at bounding box center [366, 59] width 53 height 13
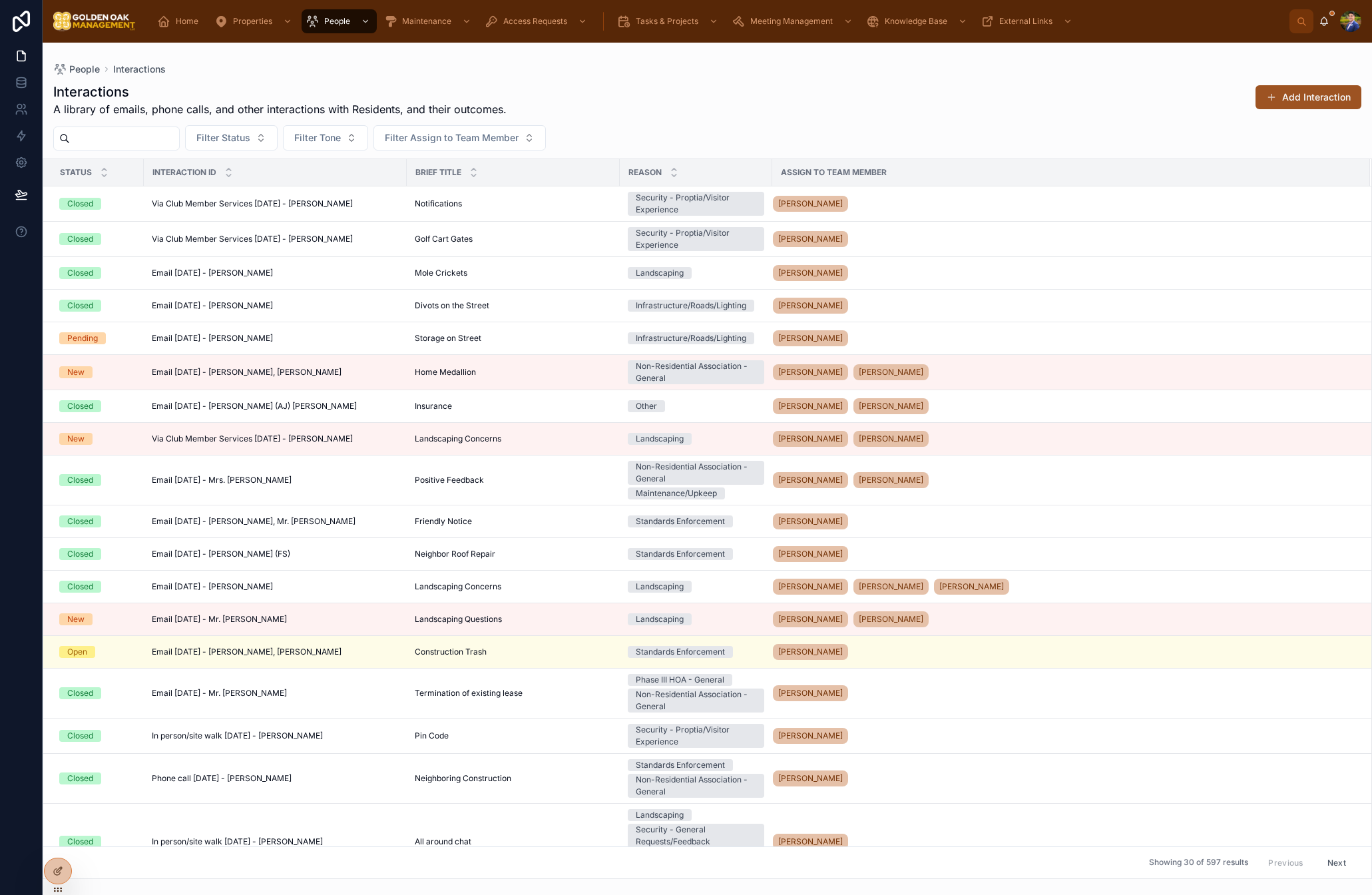
click at [1318, 103] on button "Add Interaction" at bounding box center [1308, 97] width 106 height 24
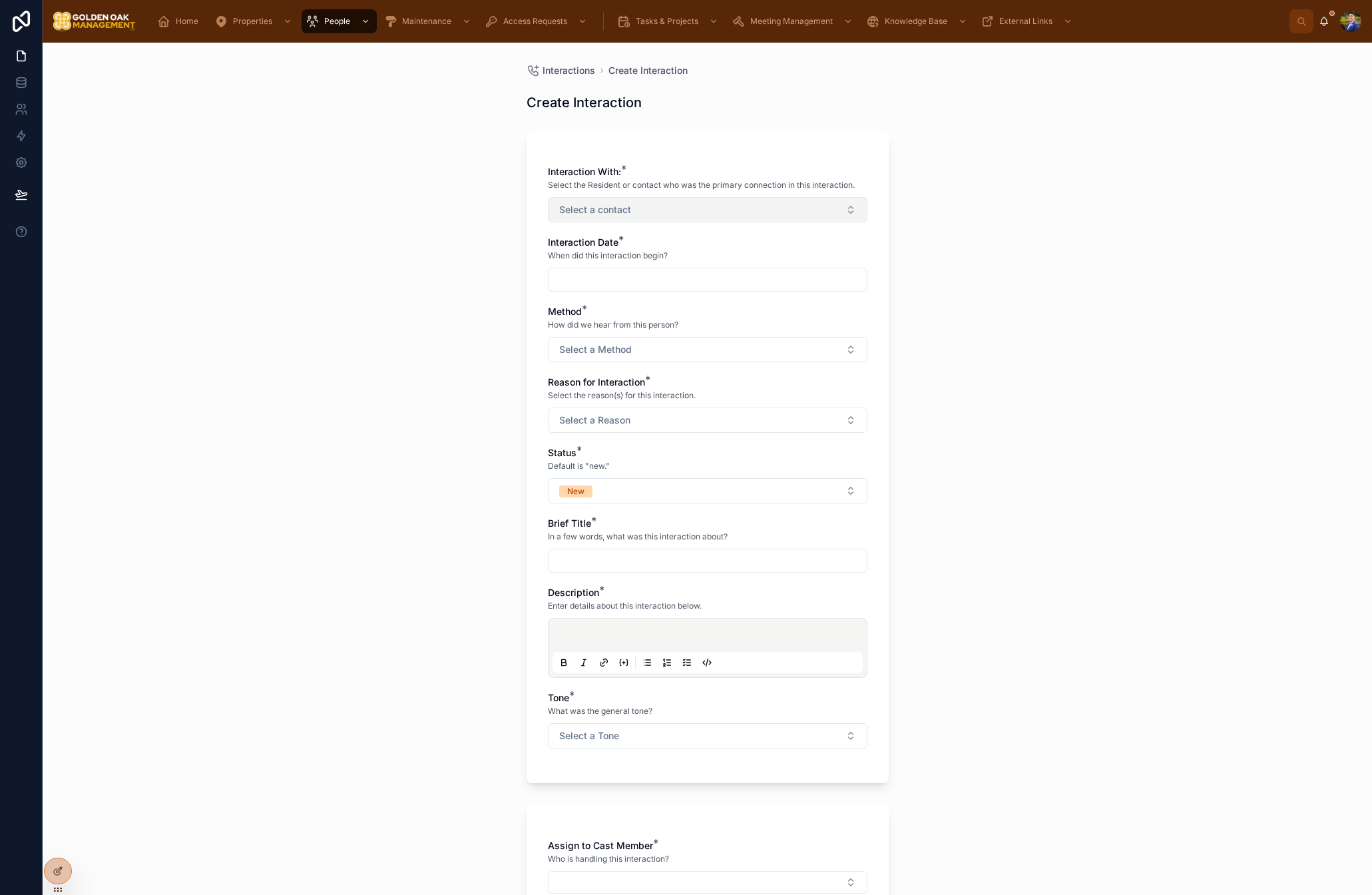
click at [635, 198] on button "Select a contact" at bounding box center [707, 210] width 320 height 25
click at [647, 331] on div "Mr. [PERSON_NAME]" at bounding box center [707, 328] width 313 height 21
click at [660, 244] on input "****" at bounding box center [716, 239] width 287 height 24
type input "*"
click at [638, 265] on div "Mr. [PERSON_NAME]" at bounding box center [707, 265] width 313 height 21
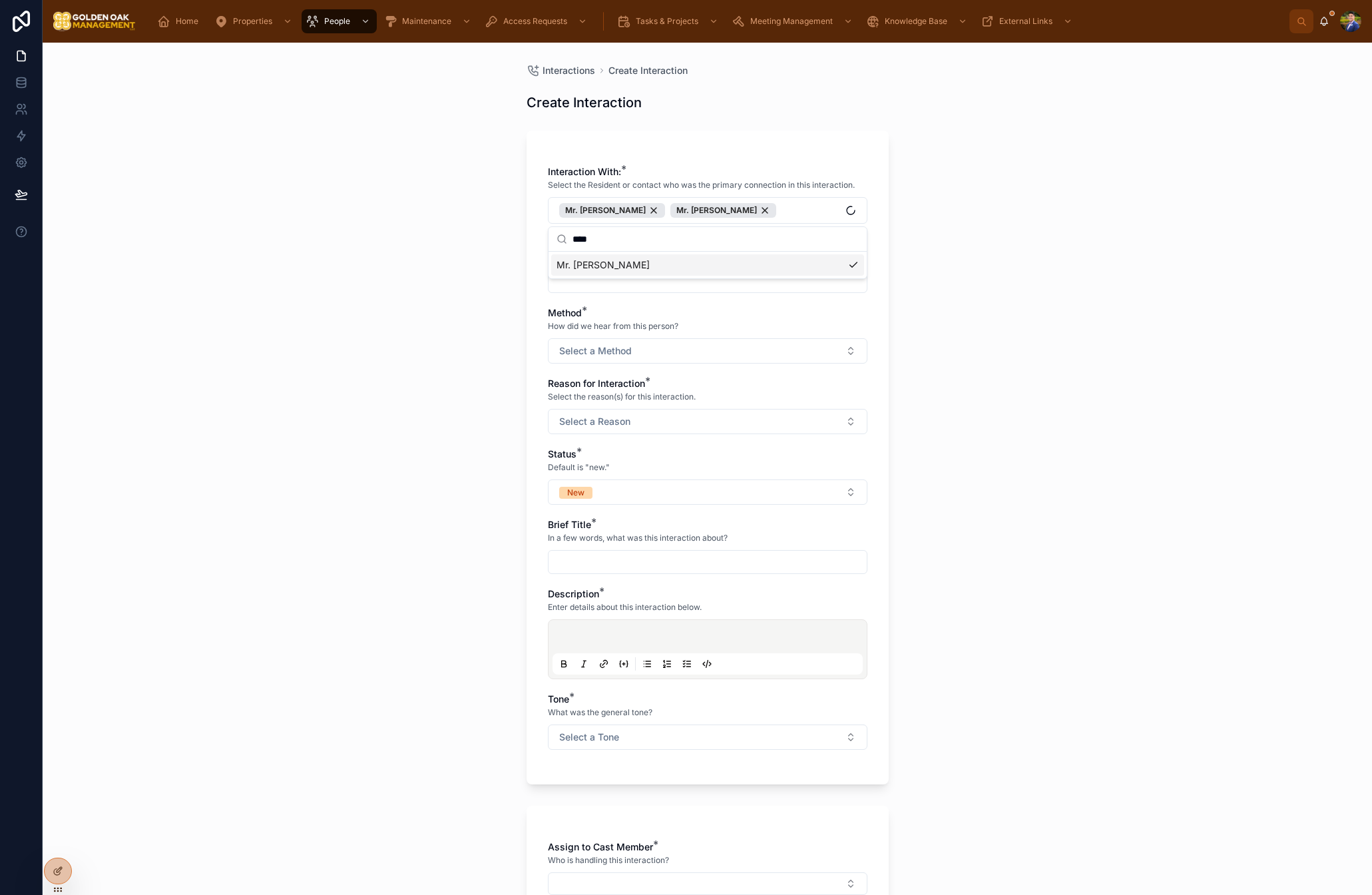
click at [677, 241] on input "****" at bounding box center [716, 239] width 287 height 24
type input "****"
click at [617, 277] on div "[PERSON_NAME]" at bounding box center [707, 287] width 313 height 21
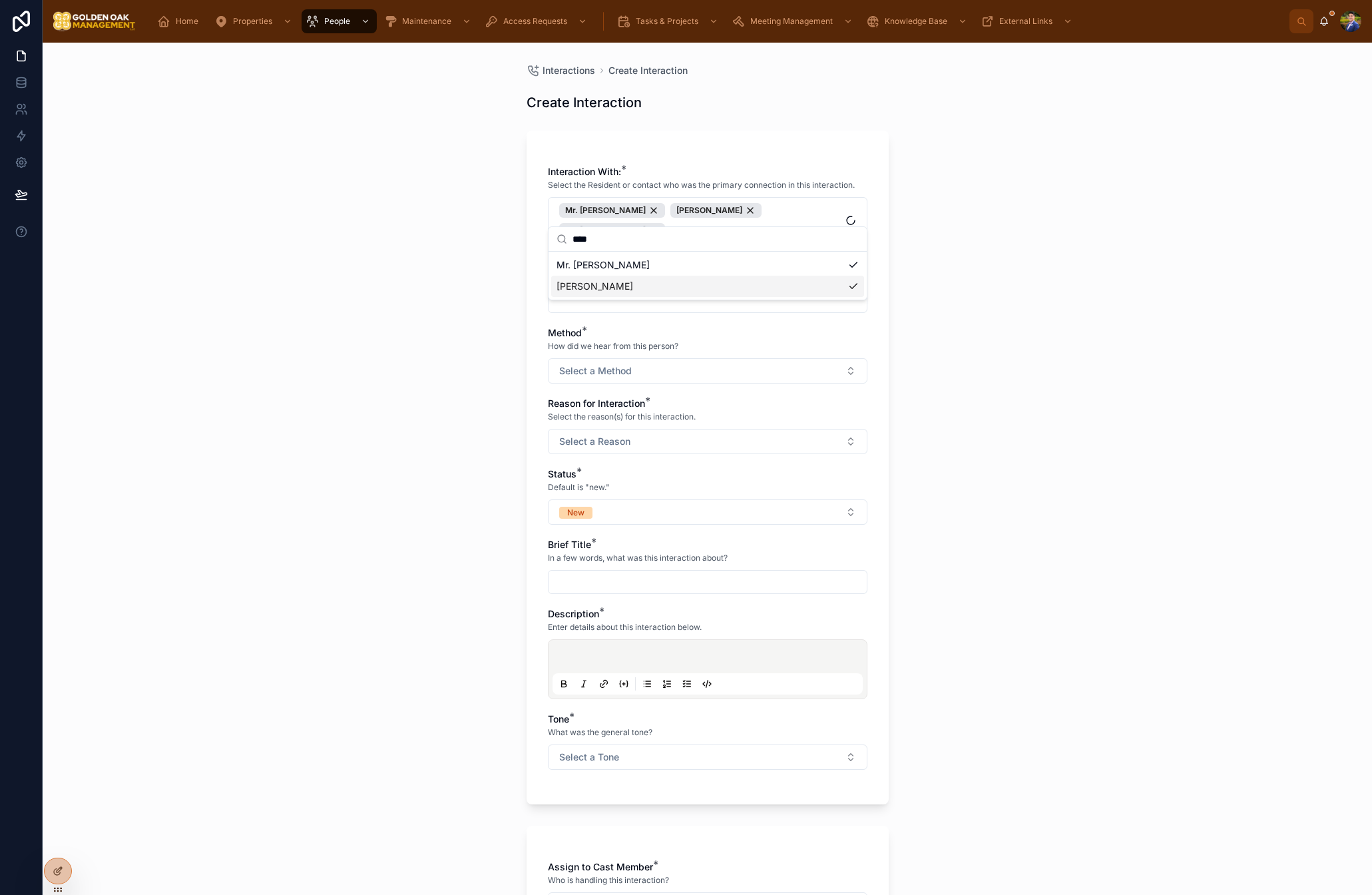
click at [898, 282] on div "Interactions Create Interaction Create Interaction Interaction With: * Select t…" at bounding box center [707, 611] width 383 height 1136
click at [613, 268] on div "Interaction Date * When did this interaction begin?" at bounding box center [707, 284] width 320 height 56
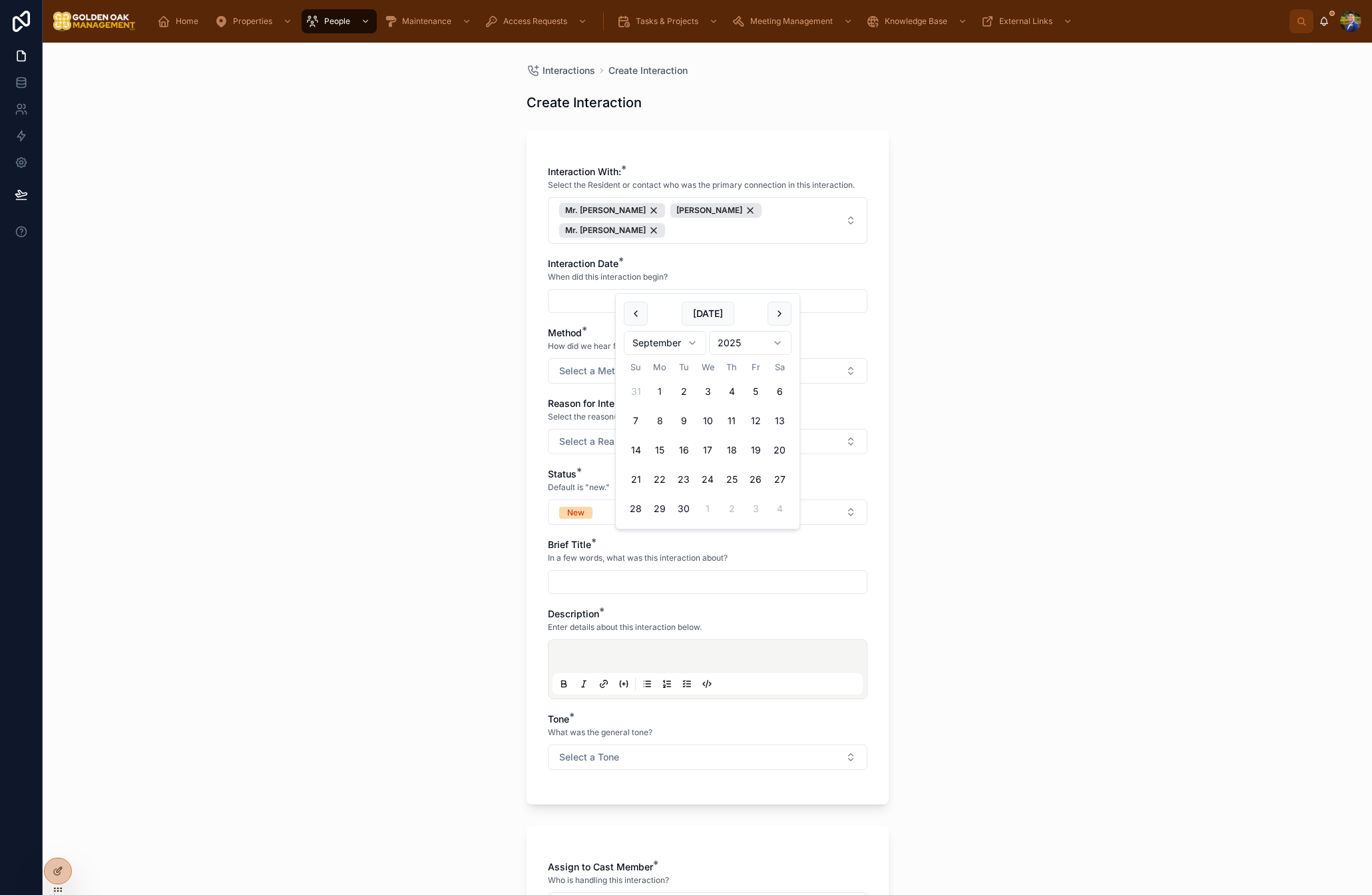
click at [612, 292] on input "text" at bounding box center [707, 301] width 318 height 18
click at [659, 396] on button "1" at bounding box center [660, 392] width 24 height 24
type input "********"
click at [560, 371] on div "Interaction With: * Select the Resident or contact who was the primary connecti…" at bounding box center [707, 474] width 320 height 618
click at [567, 363] on button "Select a Method" at bounding box center [707, 371] width 320 height 25
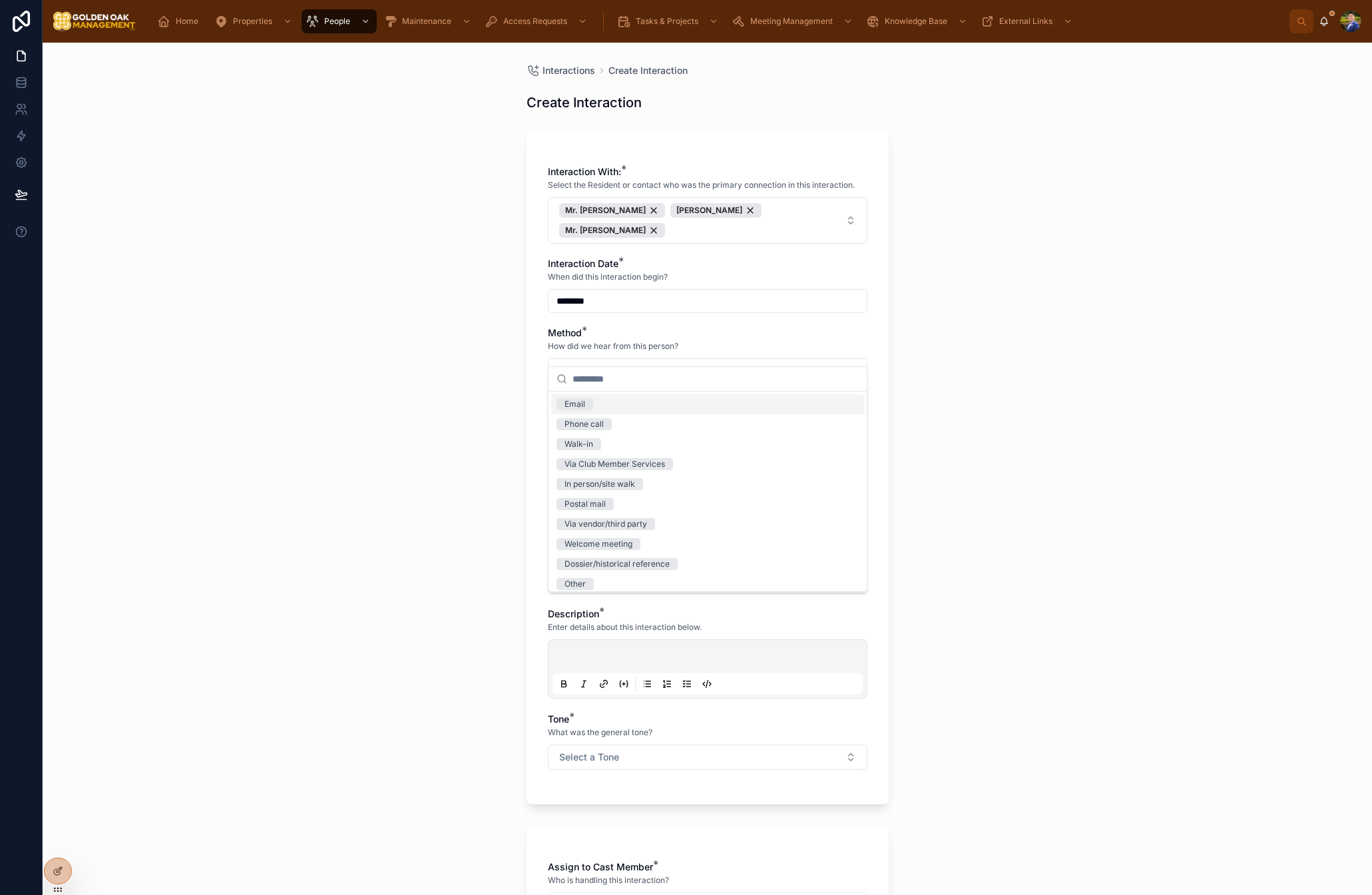
click at [586, 407] on span "Email" at bounding box center [575, 404] width 37 height 12
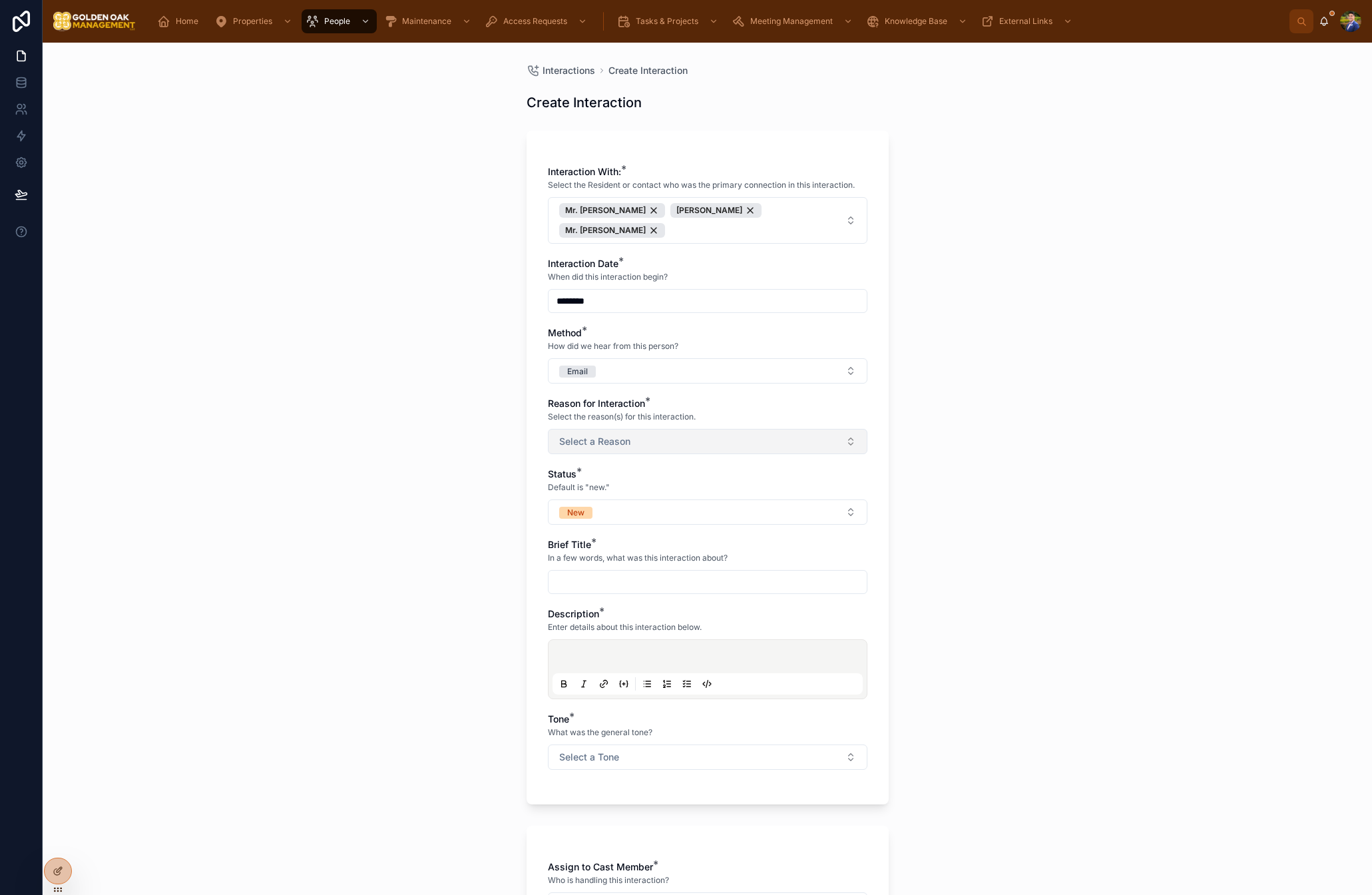
drag, startPoint x: 505, startPoint y: 403, endPoint x: 593, endPoint y: 410, distance: 88.3
click at [507, 403] on div "Interactions Create Interaction Create Interaction Interaction With: * Select t…" at bounding box center [707, 469] width 1330 height 853
click at [600, 429] on button "Select a Reason" at bounding box center [707, 442] width 320 height 25
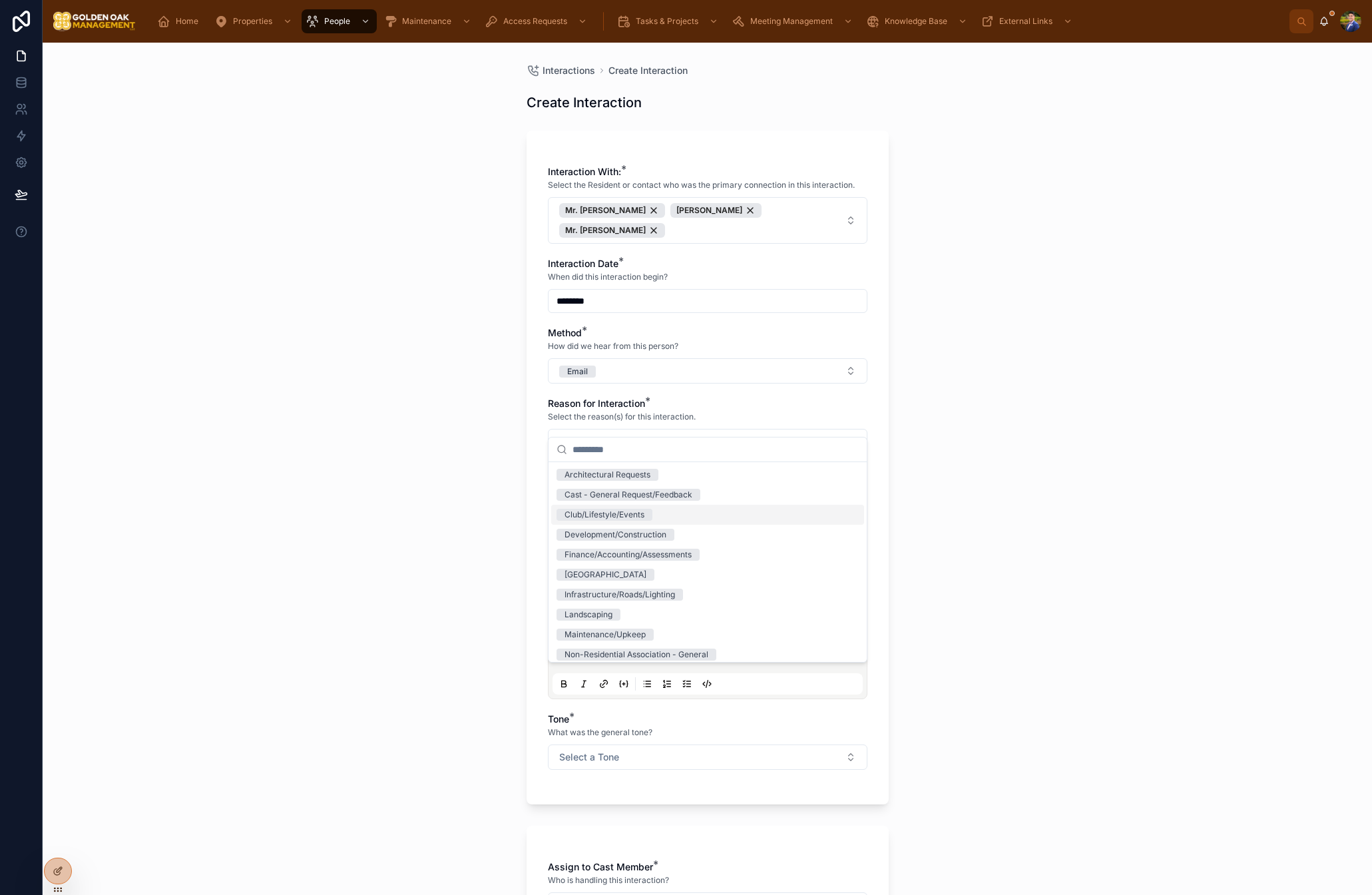
scroll to position [205, 0]
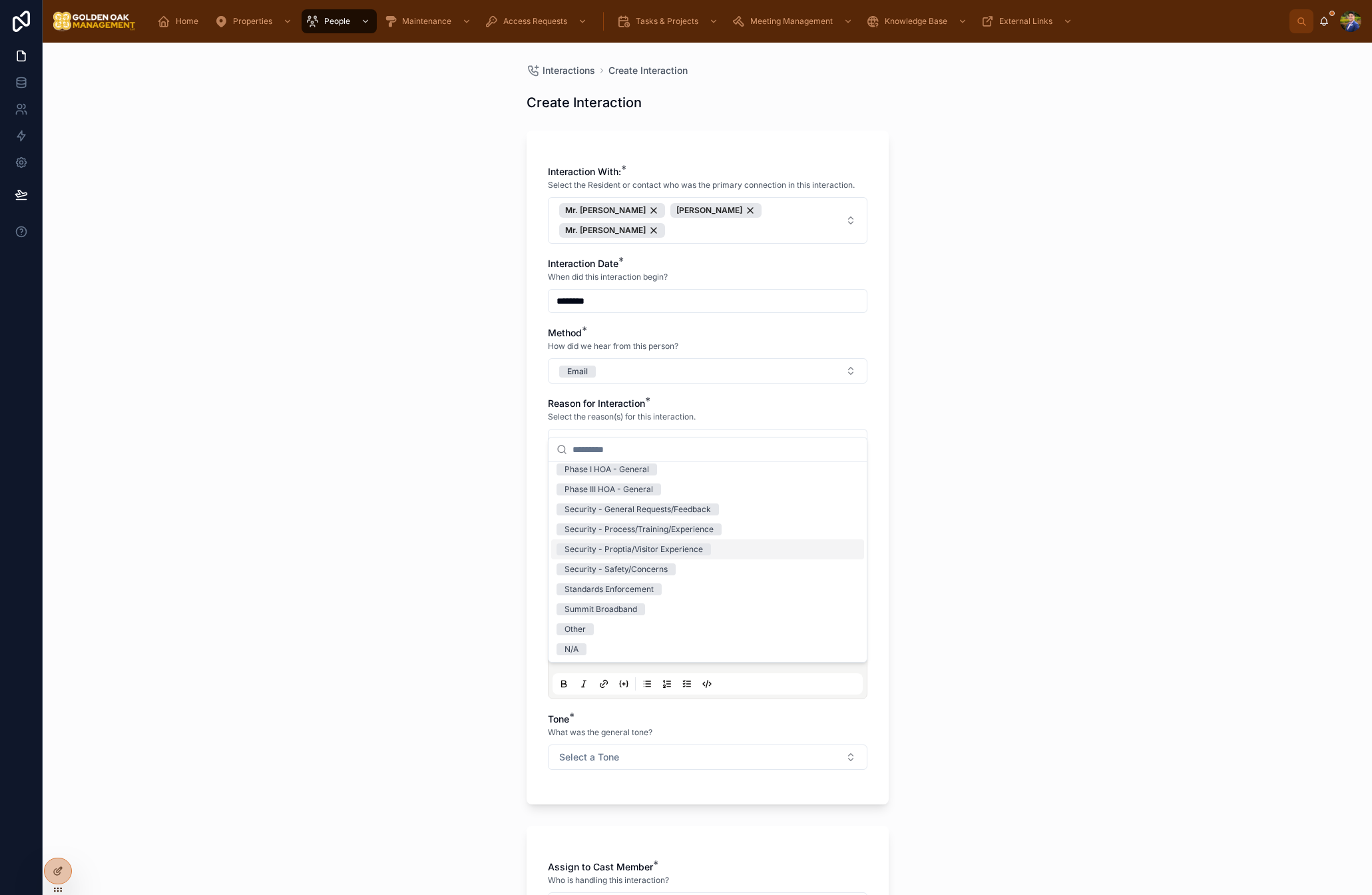
click at [666, 553] on div "Security - Proptia/Visitor Experience" at bounding box center [634, 549] width 138 height 12
drag, startPoint x: 484, startPoint y: 524, endPoint x: 543, endPoint y: 516, distance: 59.5
click at [484, 524] on div "Interactions Create Interaction Create Interaction Interaction With: * Select t…" at bounding box center [707, 469] width 1330 height 853
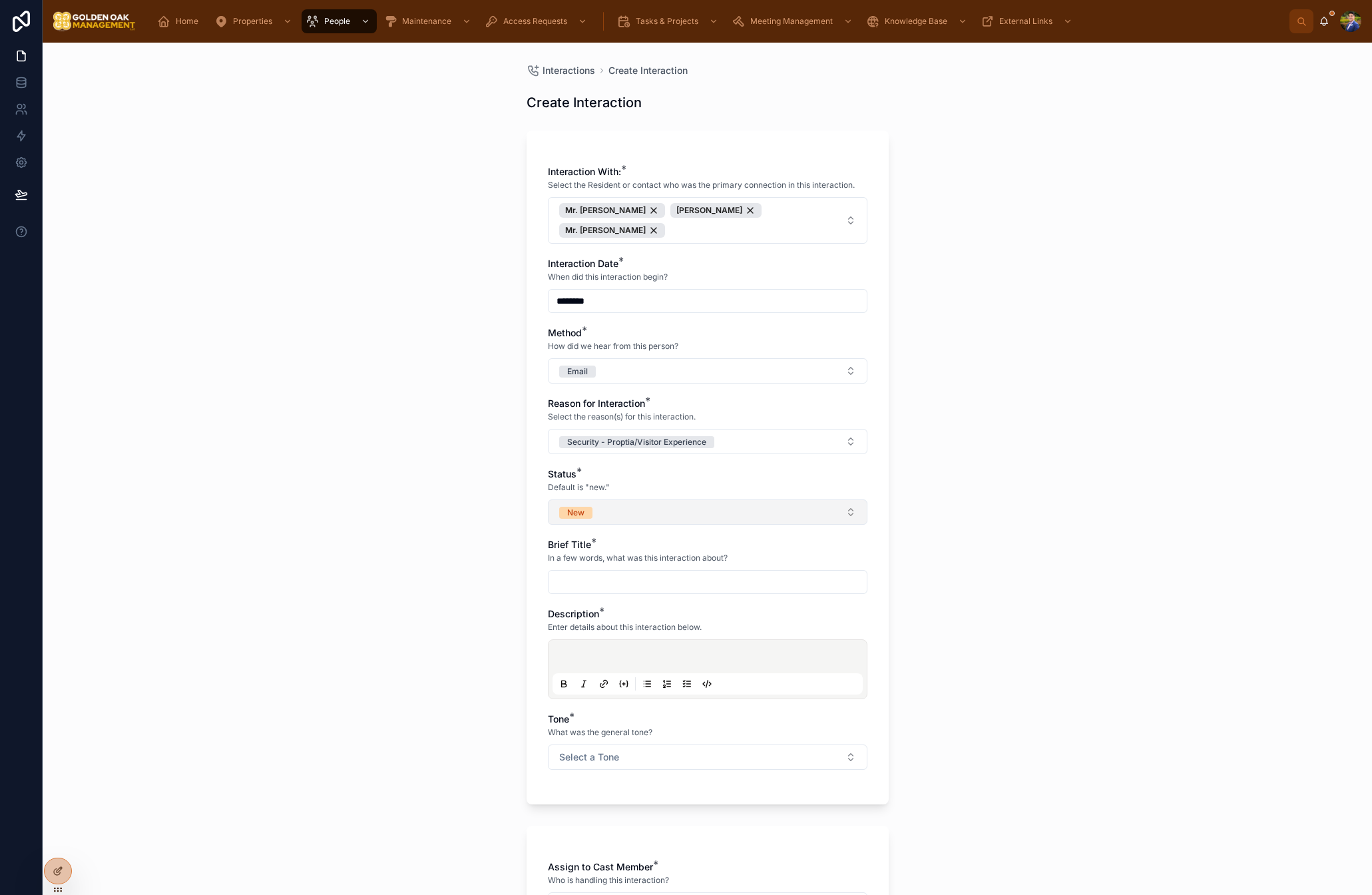
click at [615, 500] on button "New" at bounding box center [707, 512] width 320 height 25
click at [589, 618] on div "Closed" at bounding box center [707, 625] width 313 height 20
click at [591, 548] on div "Brief Title * In a few words, what was this interaction about?" at bounding box center [707, 565] width 320 height 56
click at [591, 572] on input "text" at bounding box center [707, 582] width 318 height 18
type input "**********"
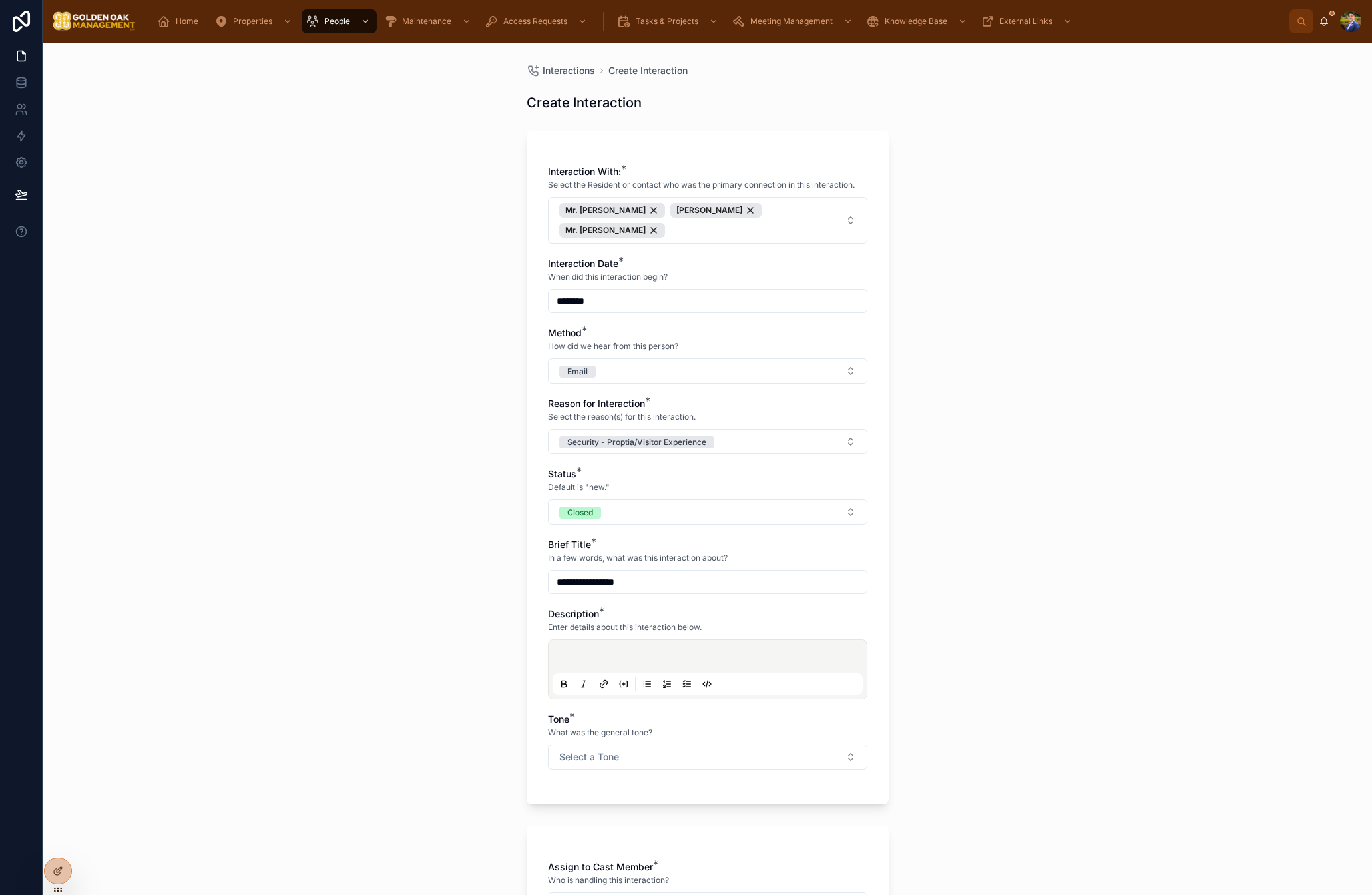
click at [595, 652] on p at bounding box center [711, 659] width 311 height 13
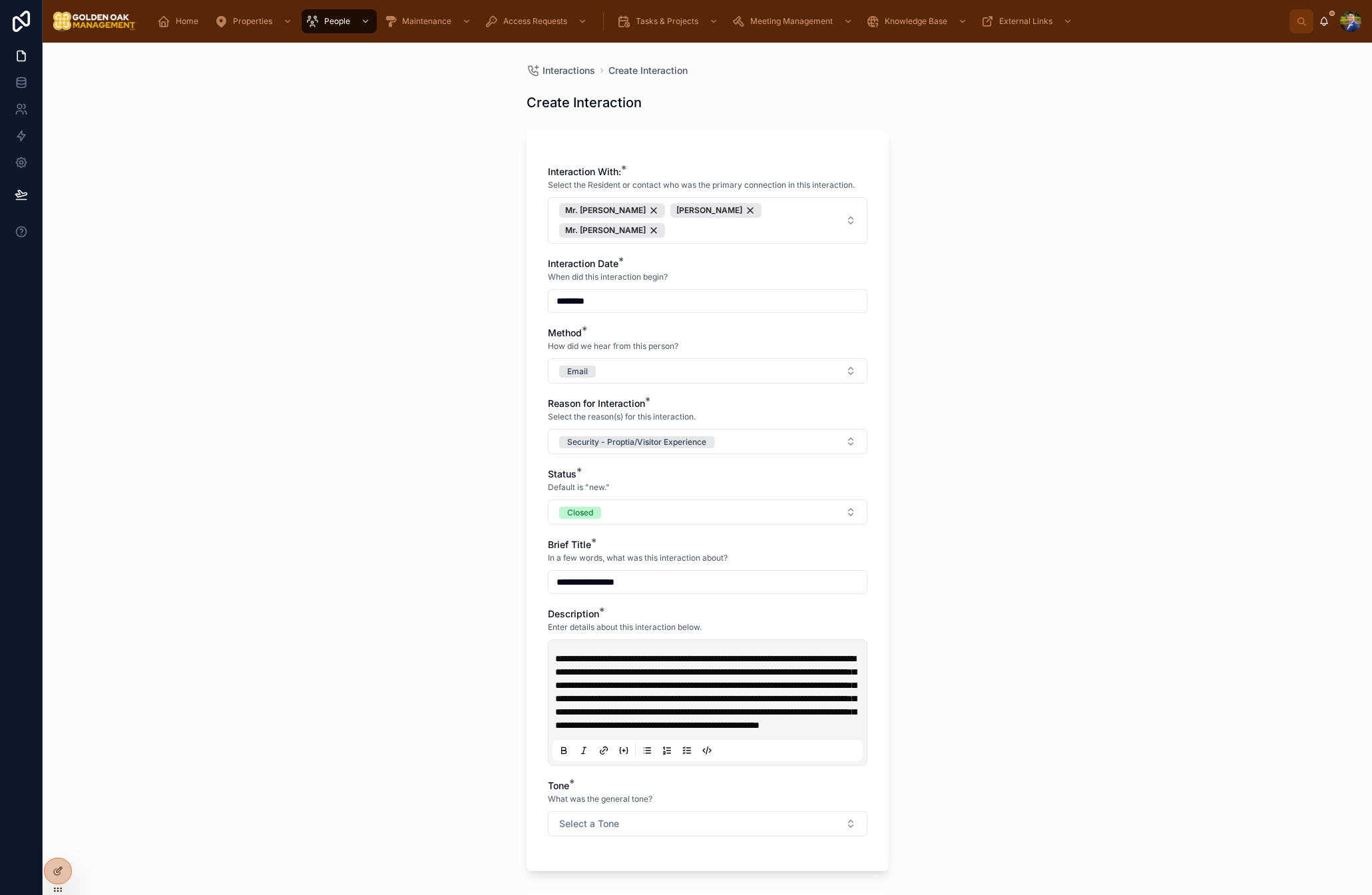
click at [733, 704] on span "**********" at bounding box center [706, 692] width 301 height 76
click at [756, 732] on p "**********" at bounding box center [711, 692] width 311 height 80
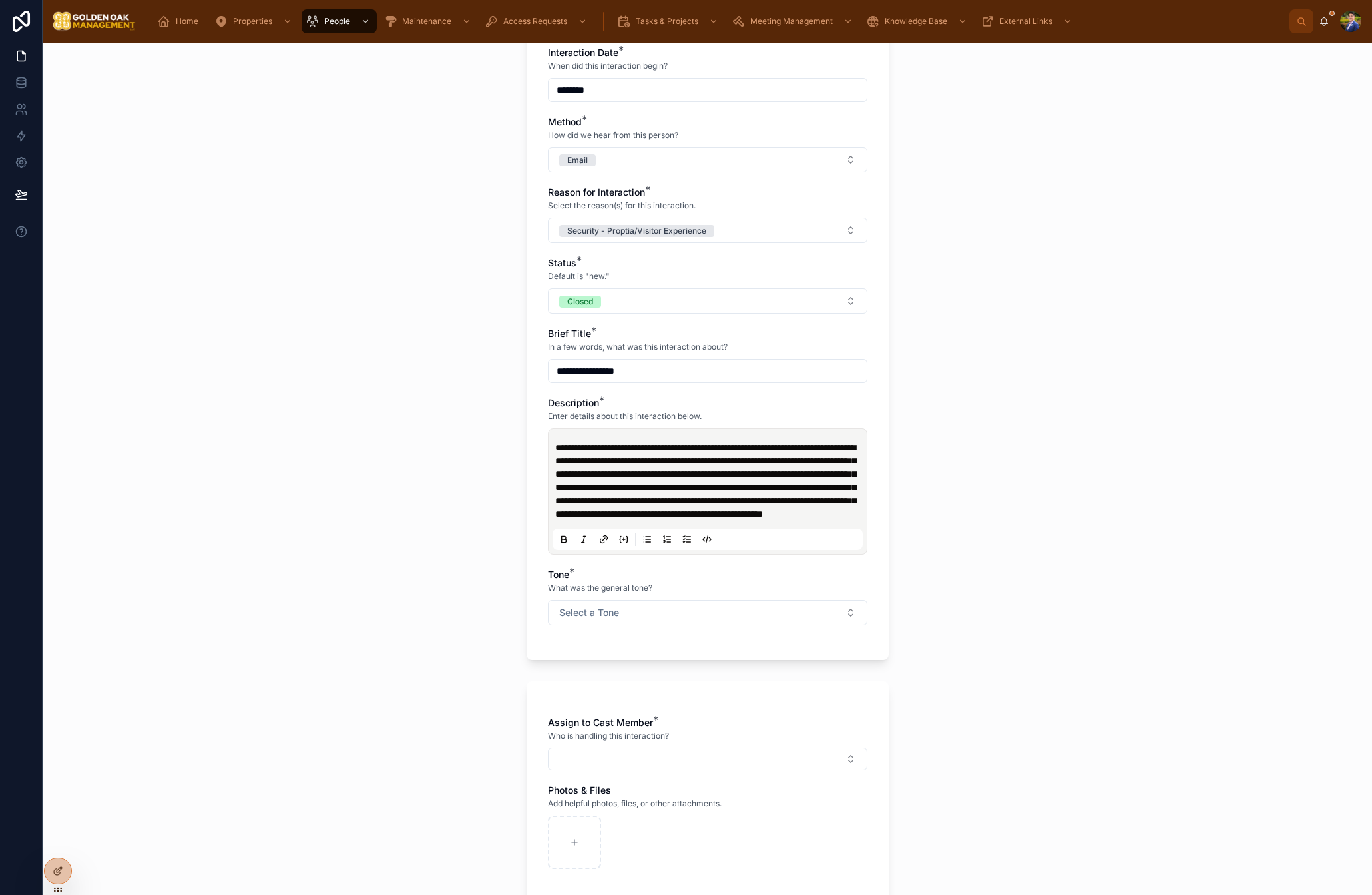
scroll to position [213, 0]
click at [712, 622] on button "Select a Tone" at bounding box center [707, 611] width 320 height 25
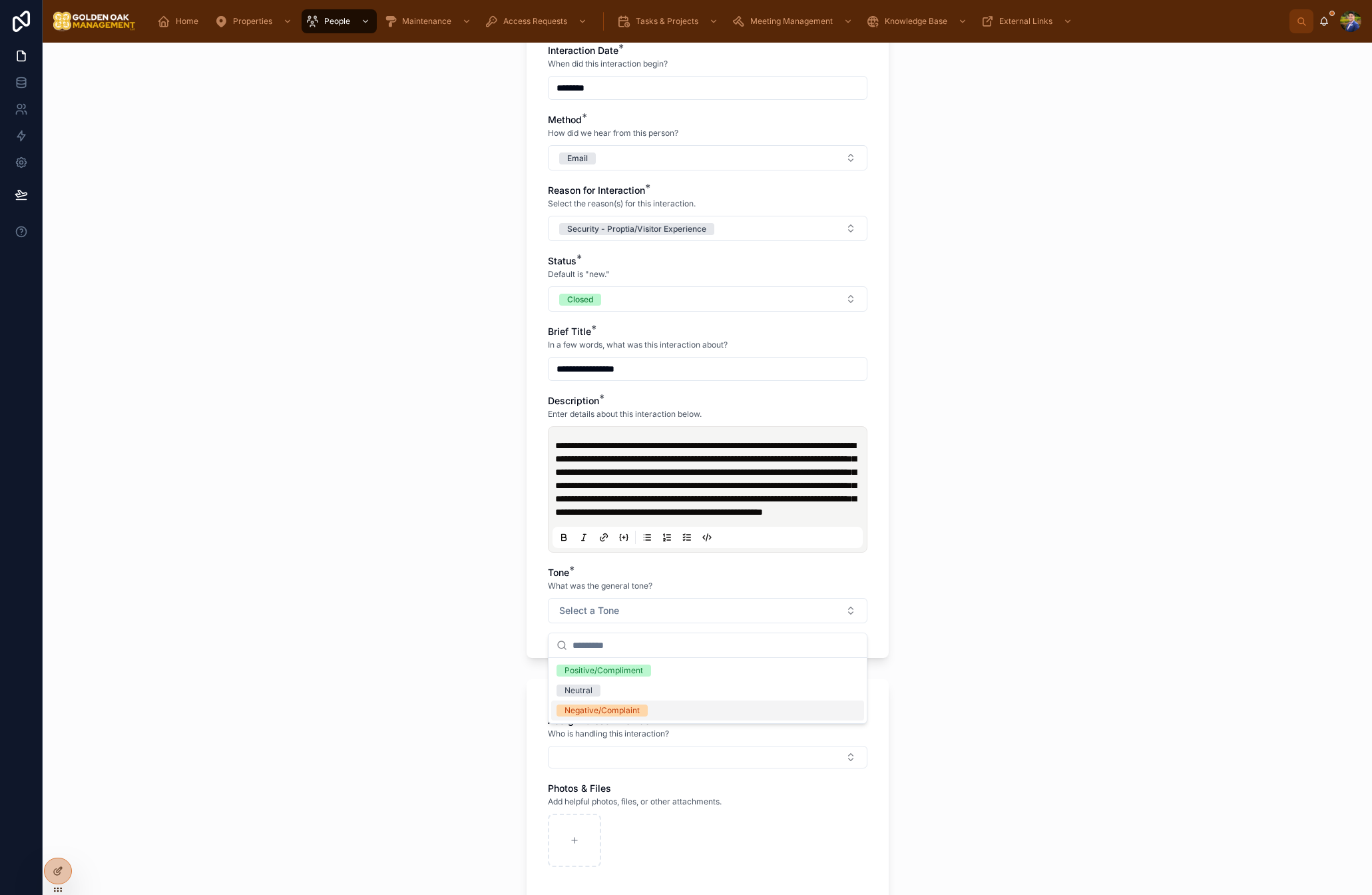
click at [608, 708] on div "Negative/Complaint" at bounding box center [602, 710] width 76 height 12
click at [1066, 695] on div "**********" at bounding box center [707, 469] width 1330 height 853
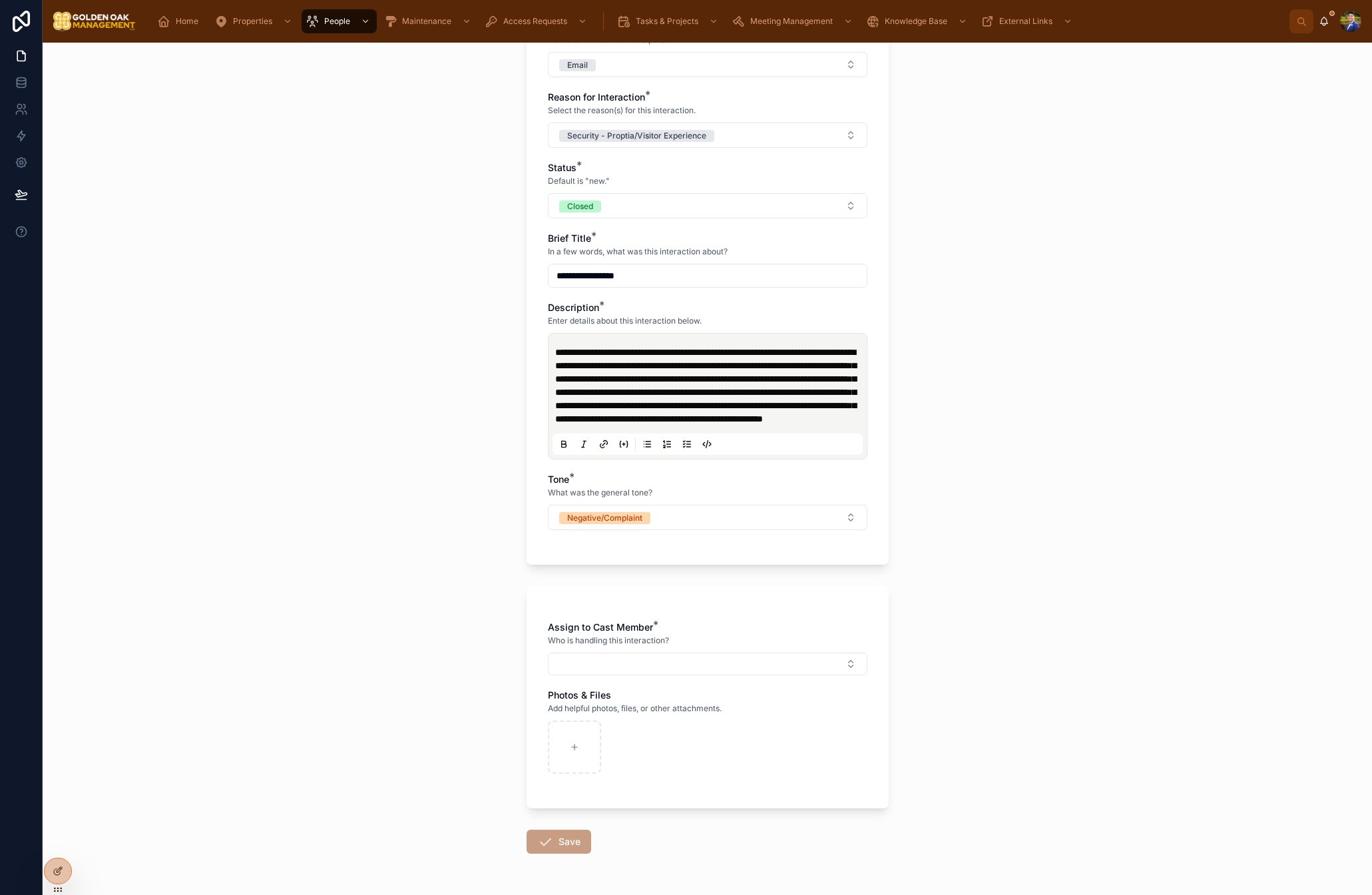
scroll to position [357, 0]
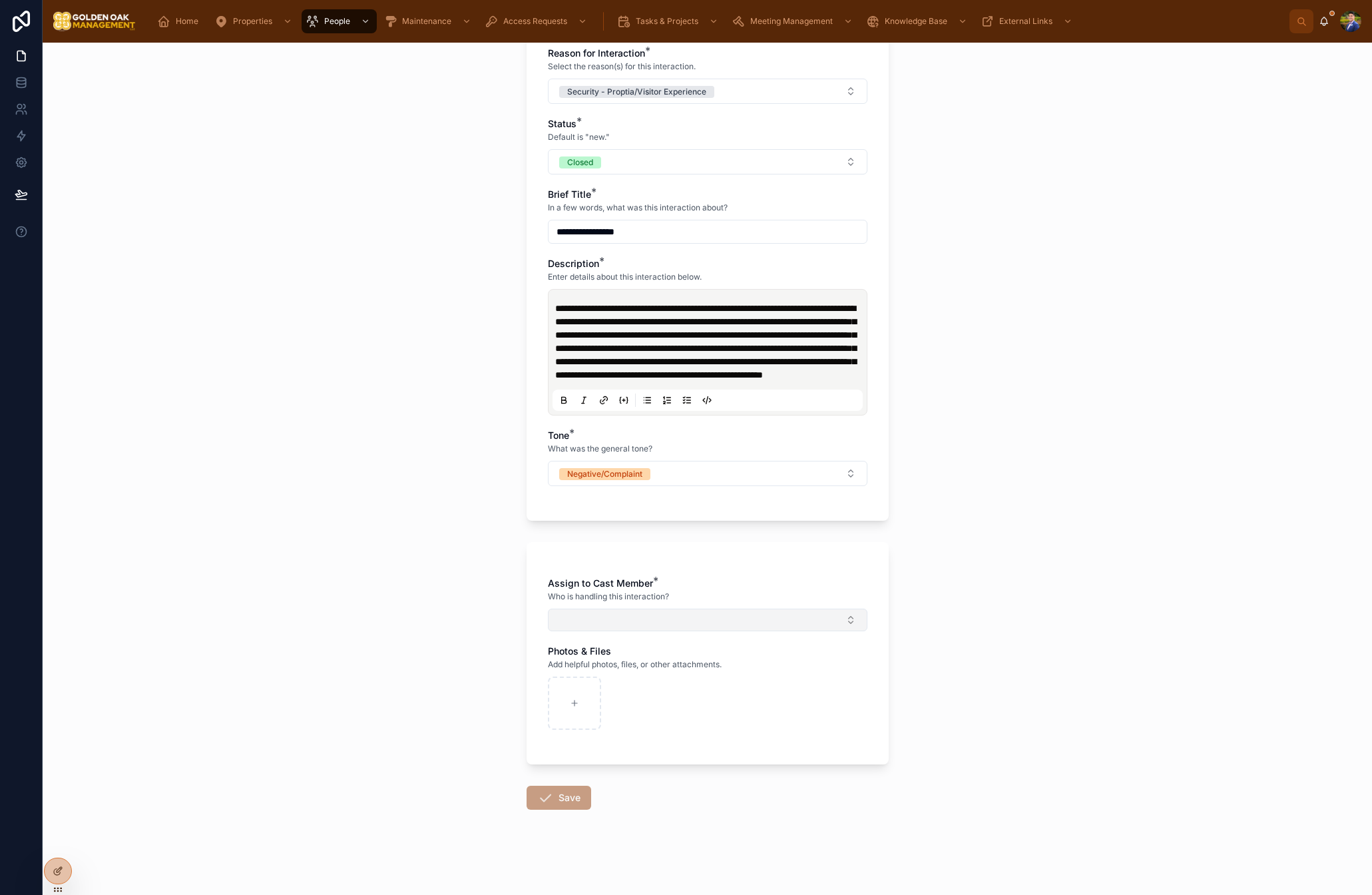
click at [587, 627] on button "Select Button" at bounding box center [707, 620] width 320 height 23
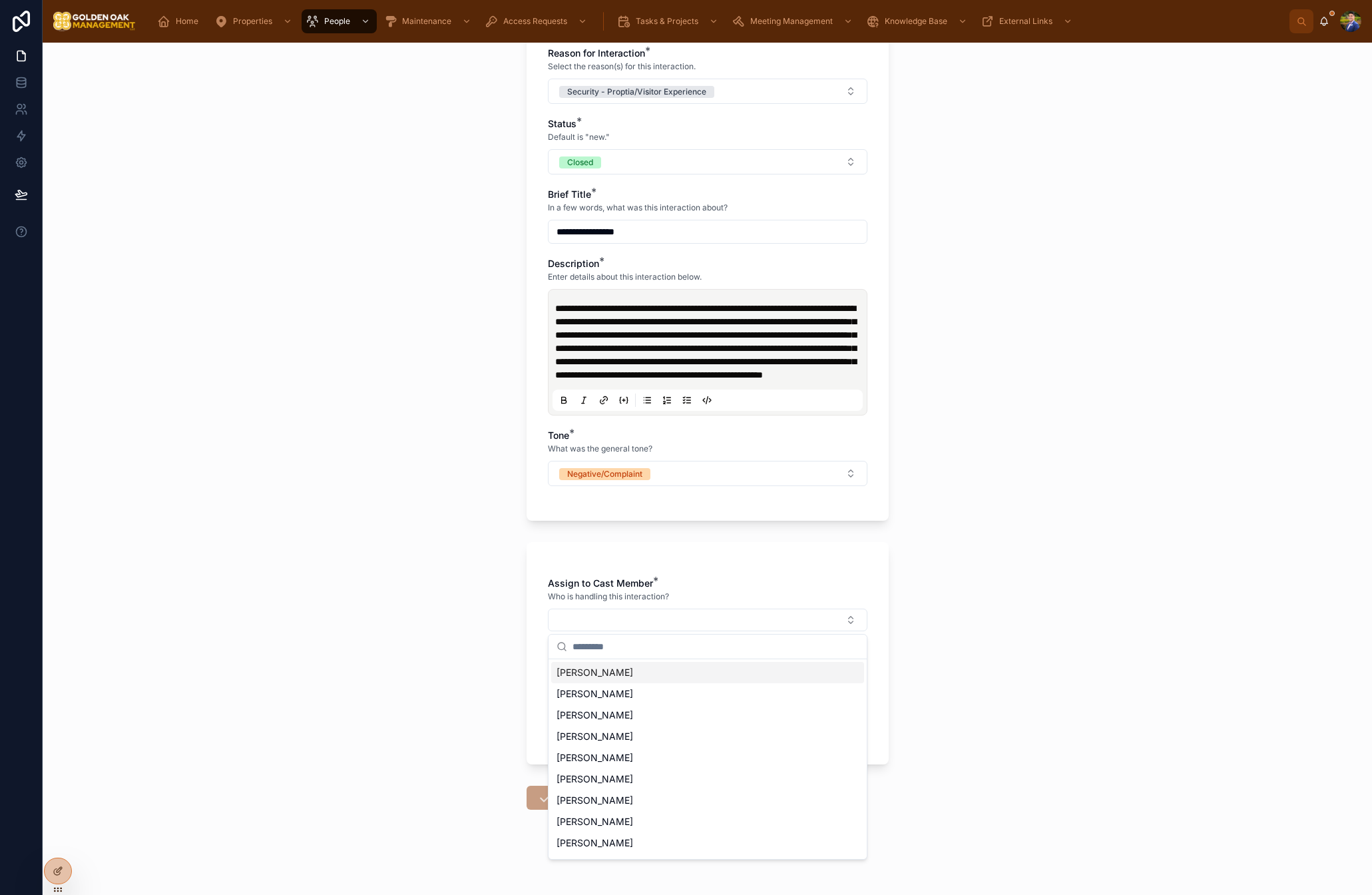
click at [591, 674] on span "[PERSON_NAME]" at bounding box center [595, 672] width 76 height 13
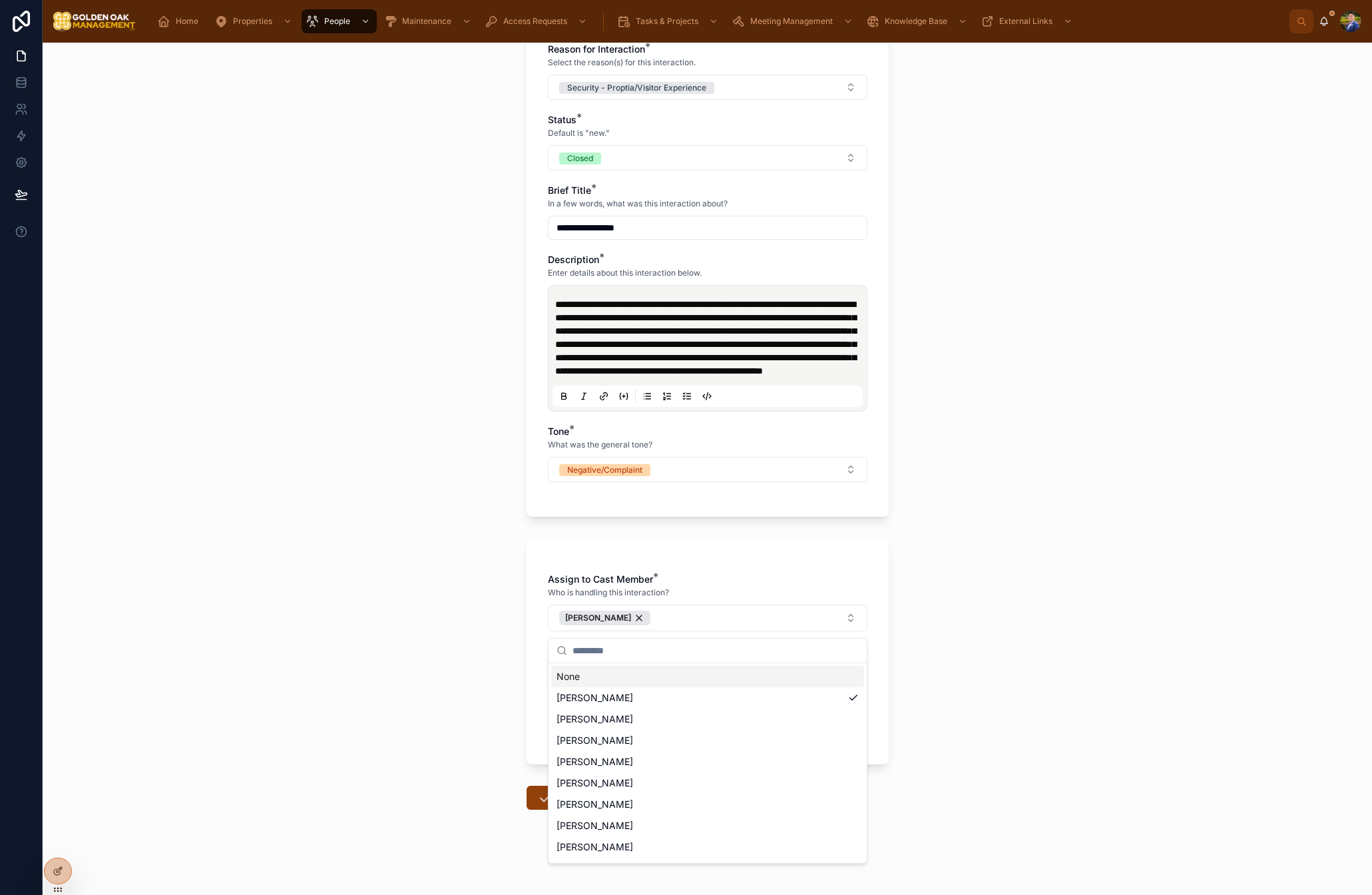
click at [479, 661] on div "**********" at bounding box center [707, 469] width 1330 height 853
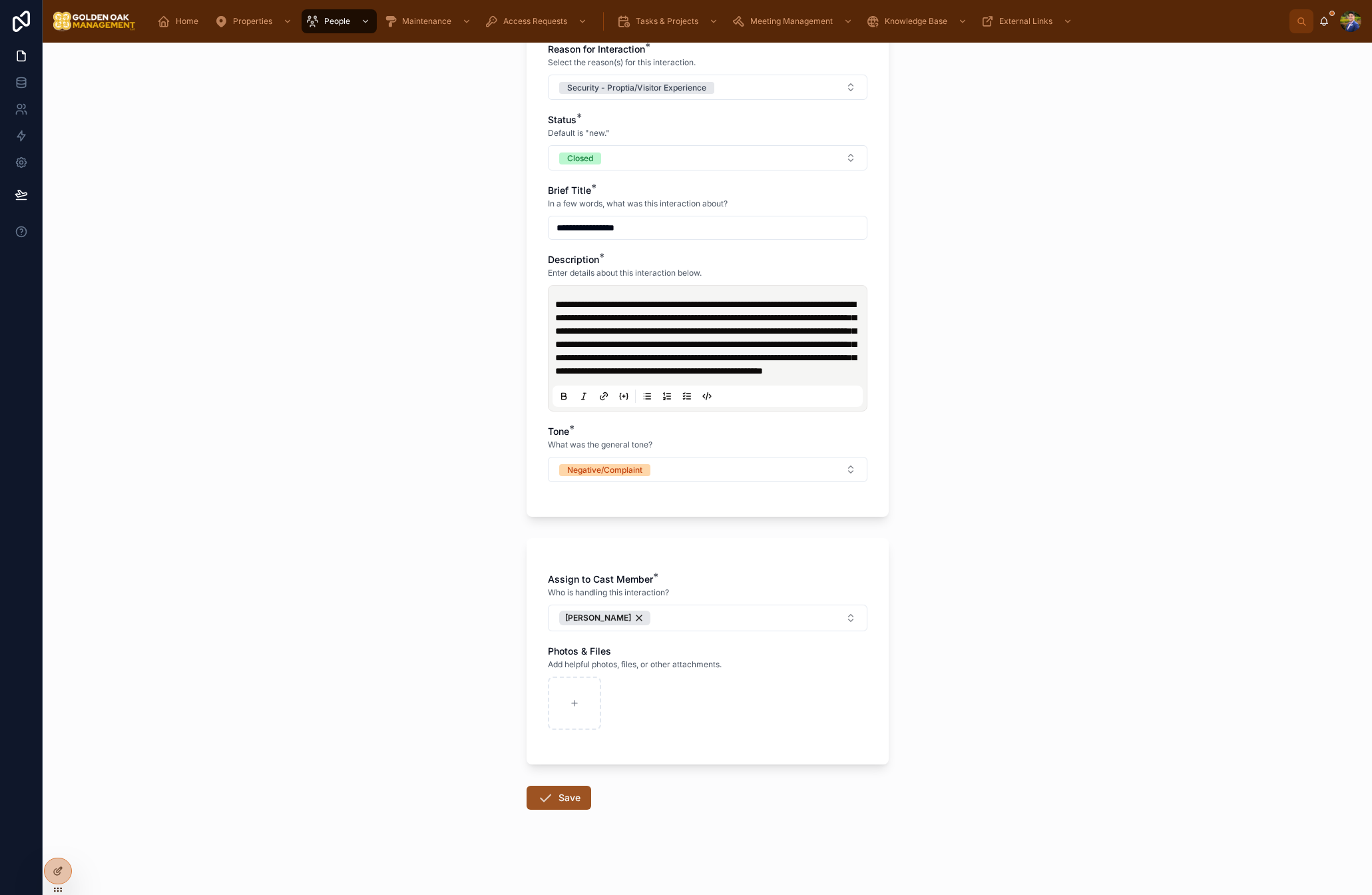
click at [565, 803] on button "Save" at bounding box center [559, 798] width 65 height 24
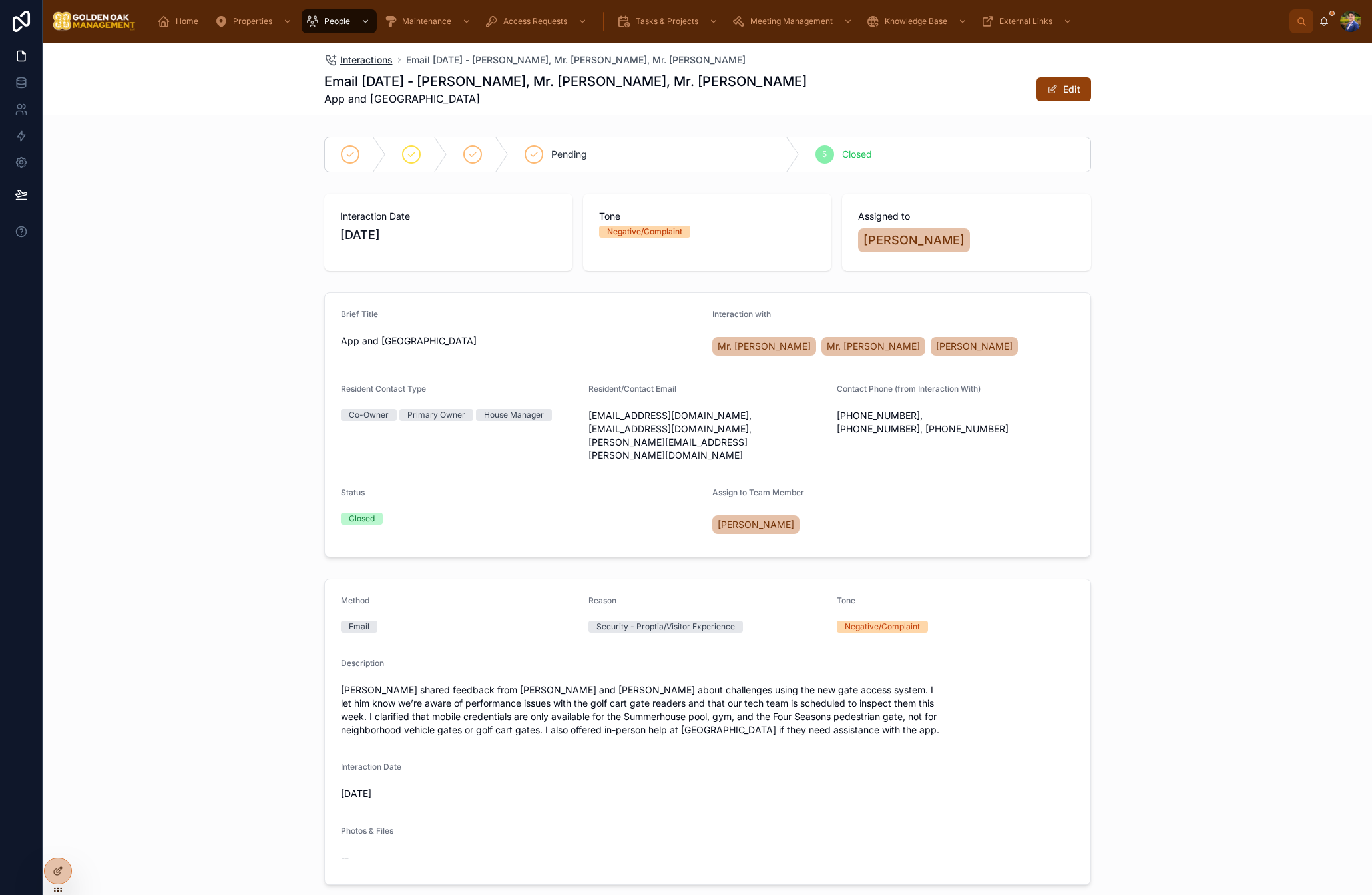
click at [350, 62] on span "Interactions" at bounding box center [366, 59] width 53 height 13
